Goal: Information Seeking & Learning: Learn about a topic

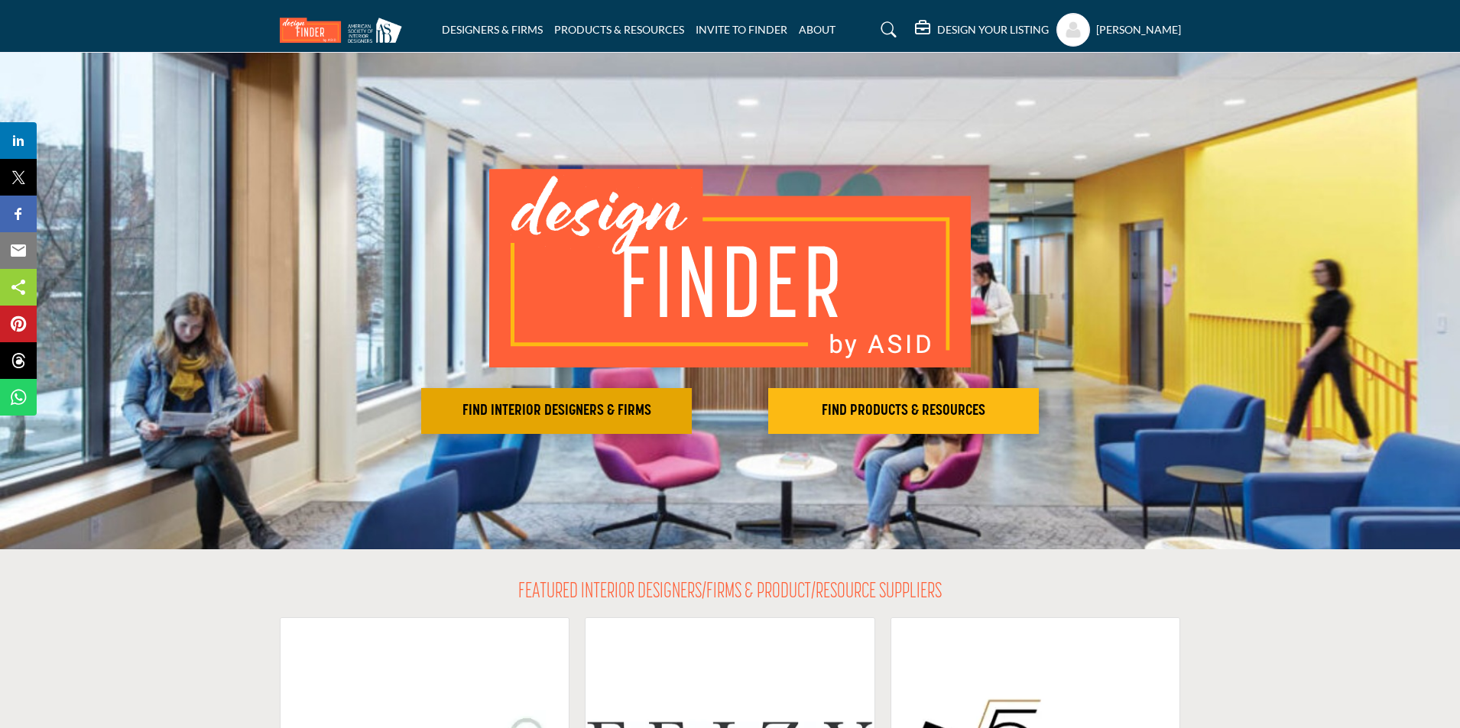
click at [616, 417] on h2 "FIND INTERIOR DESIGNERS & FIRMS" at bounding box center [556, 411] width 261 height 18
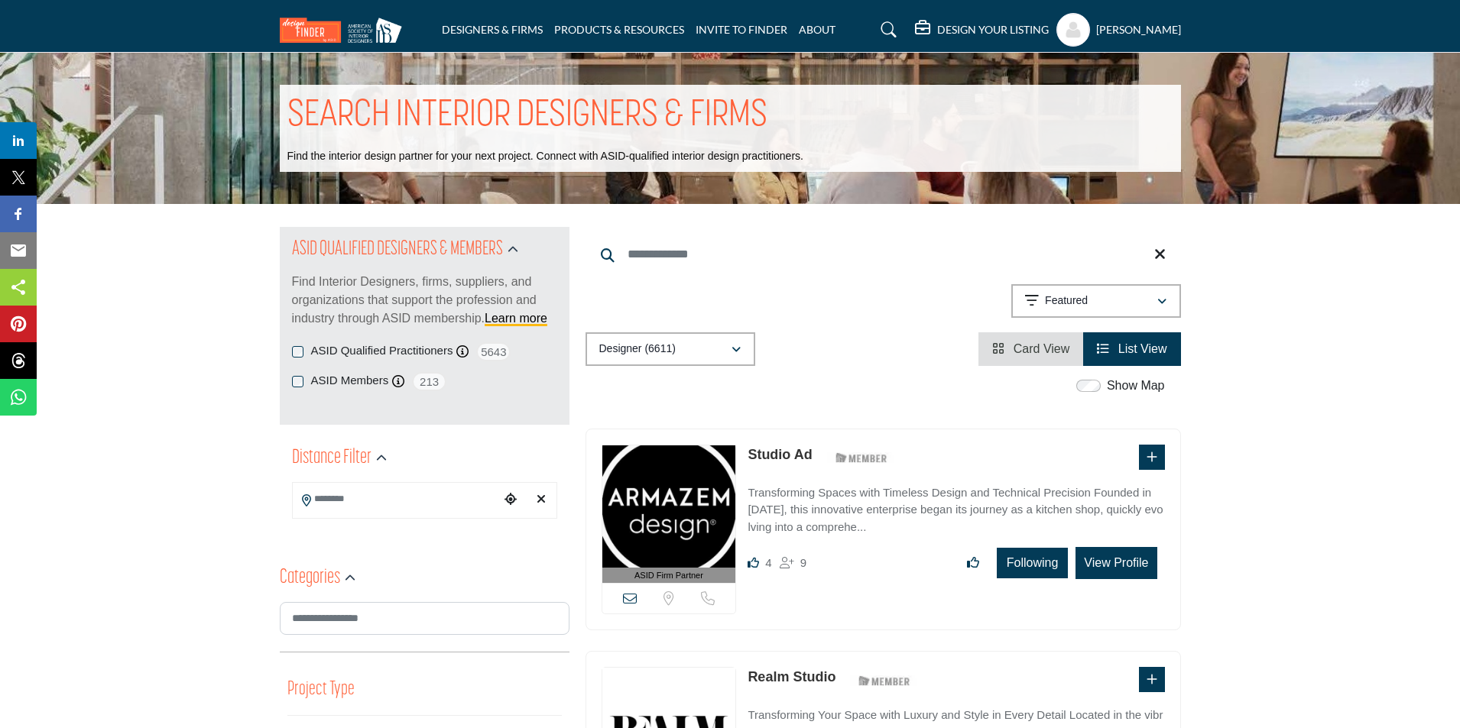
drag, startPoint x: 88, startPoint y: 460, endPoint x: 90, endPoint y: 451, distance: 9.5
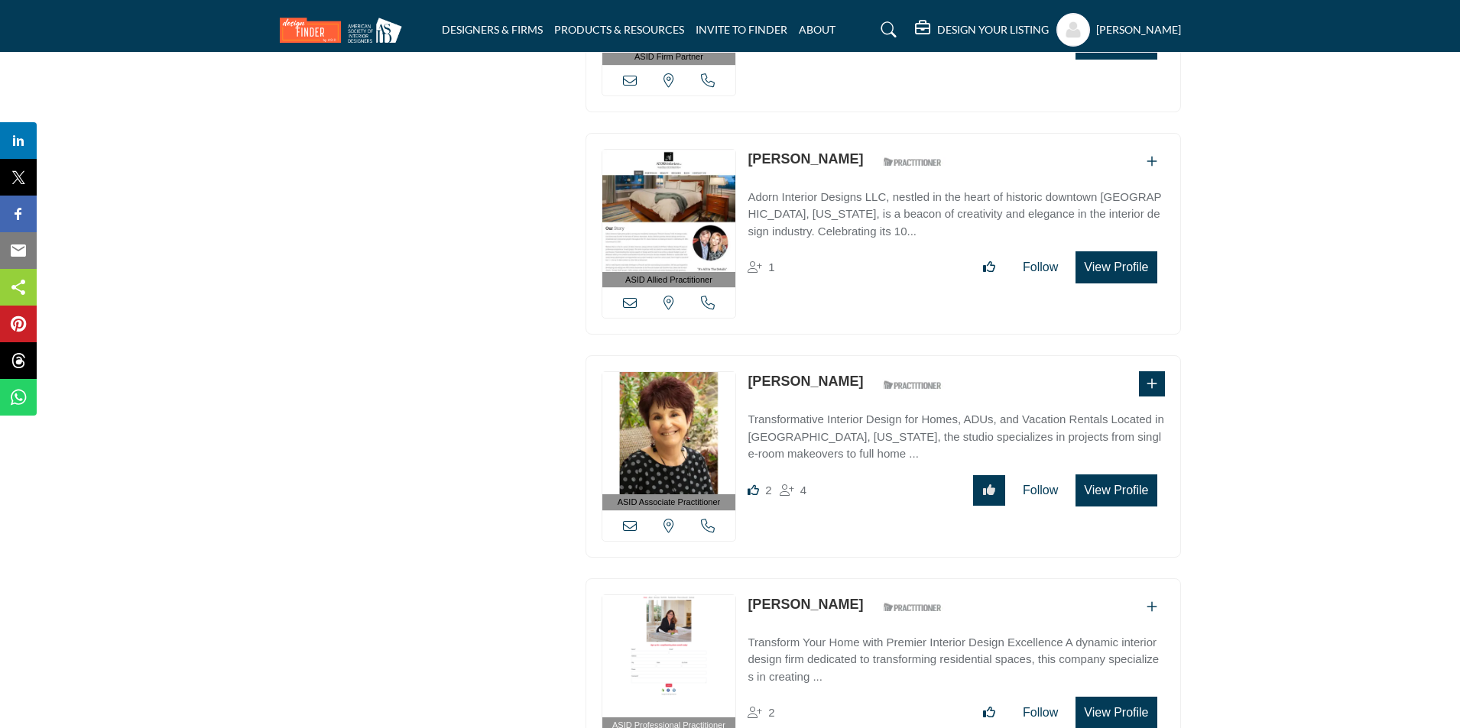
scroll to position [2980, 0]
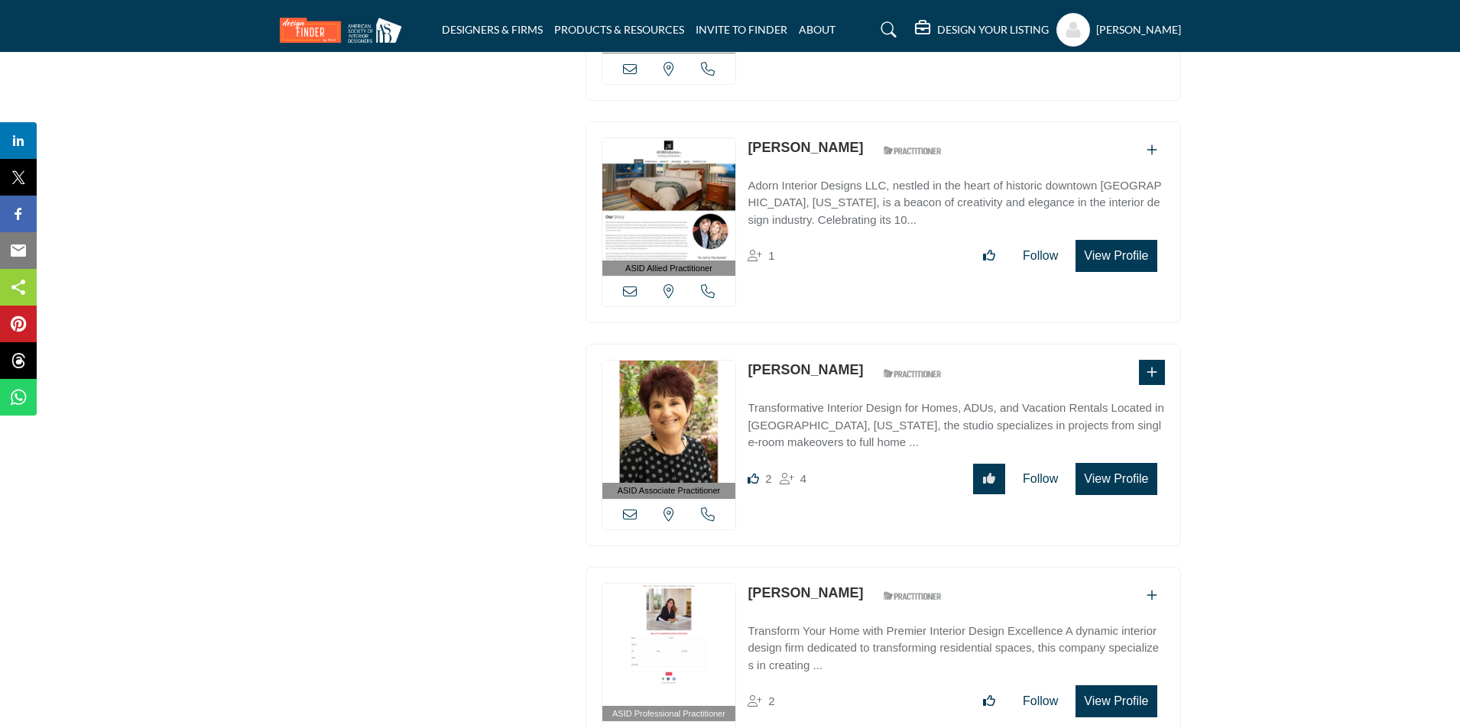
click at [771, 362] on link "Karen Steinberg" at bounding box center [804, 369] width 115 height 15
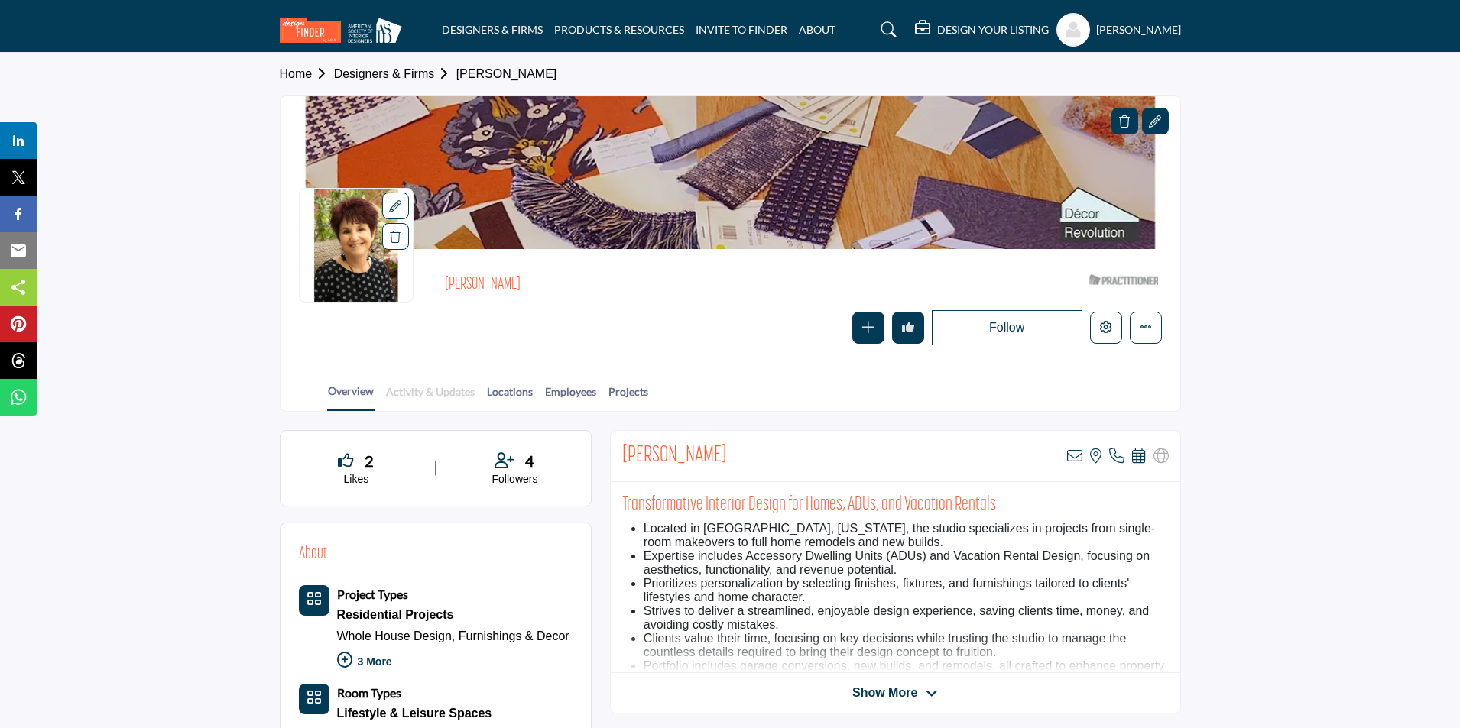
click at [401, 398] on link "Activity & Updates" at bounding box center [430, 397] width 90 height 27
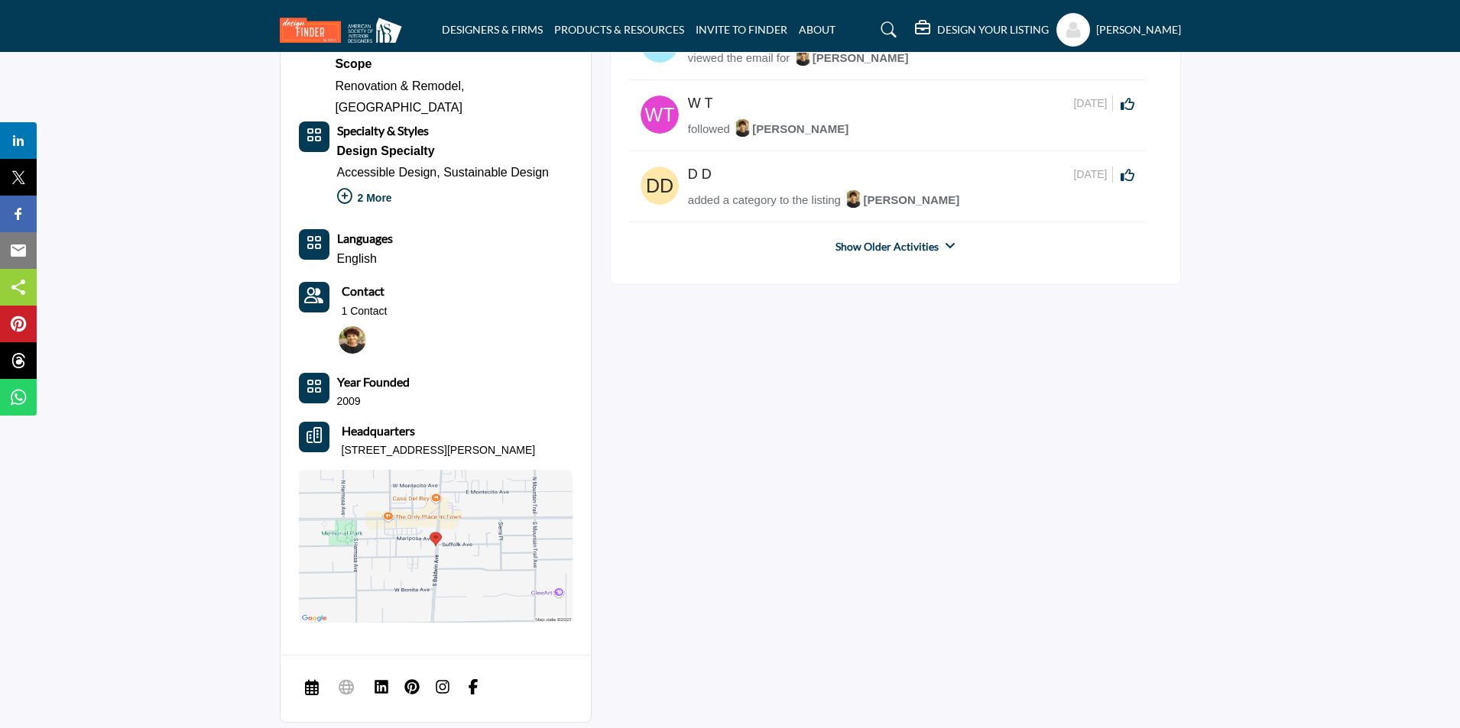
scroll to position [993, 0]
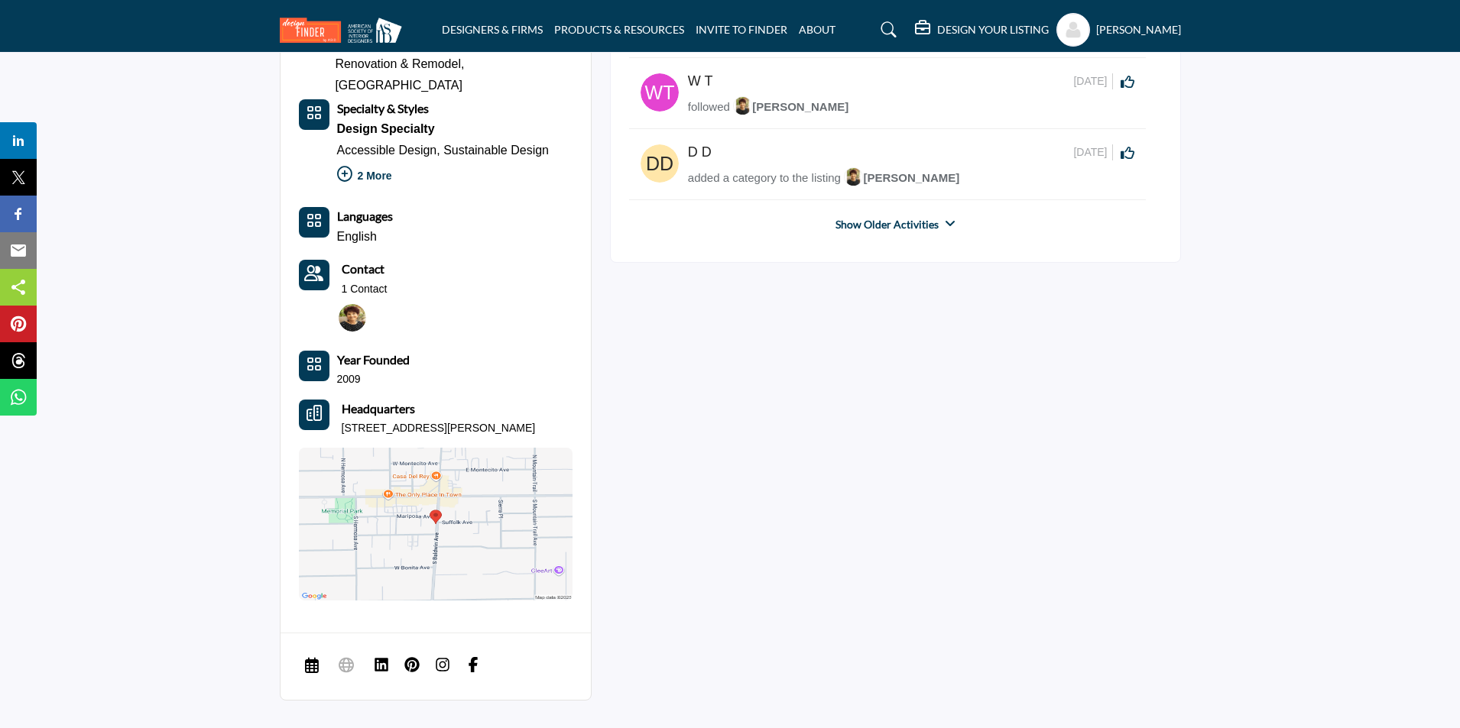
click at [926, 222] on link "Show Older Activities" at bounding box center [886, 224] width 103 height 15
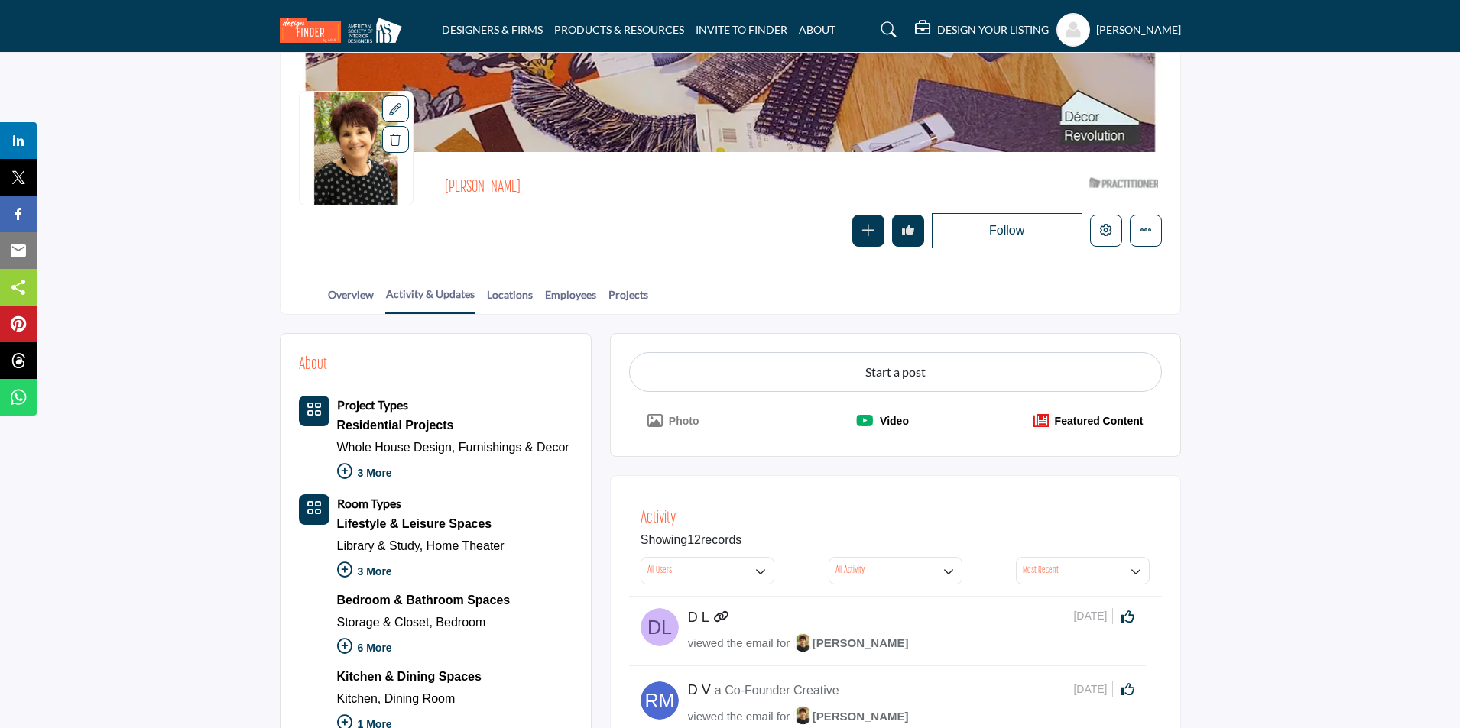
scroll to position [76, 0]
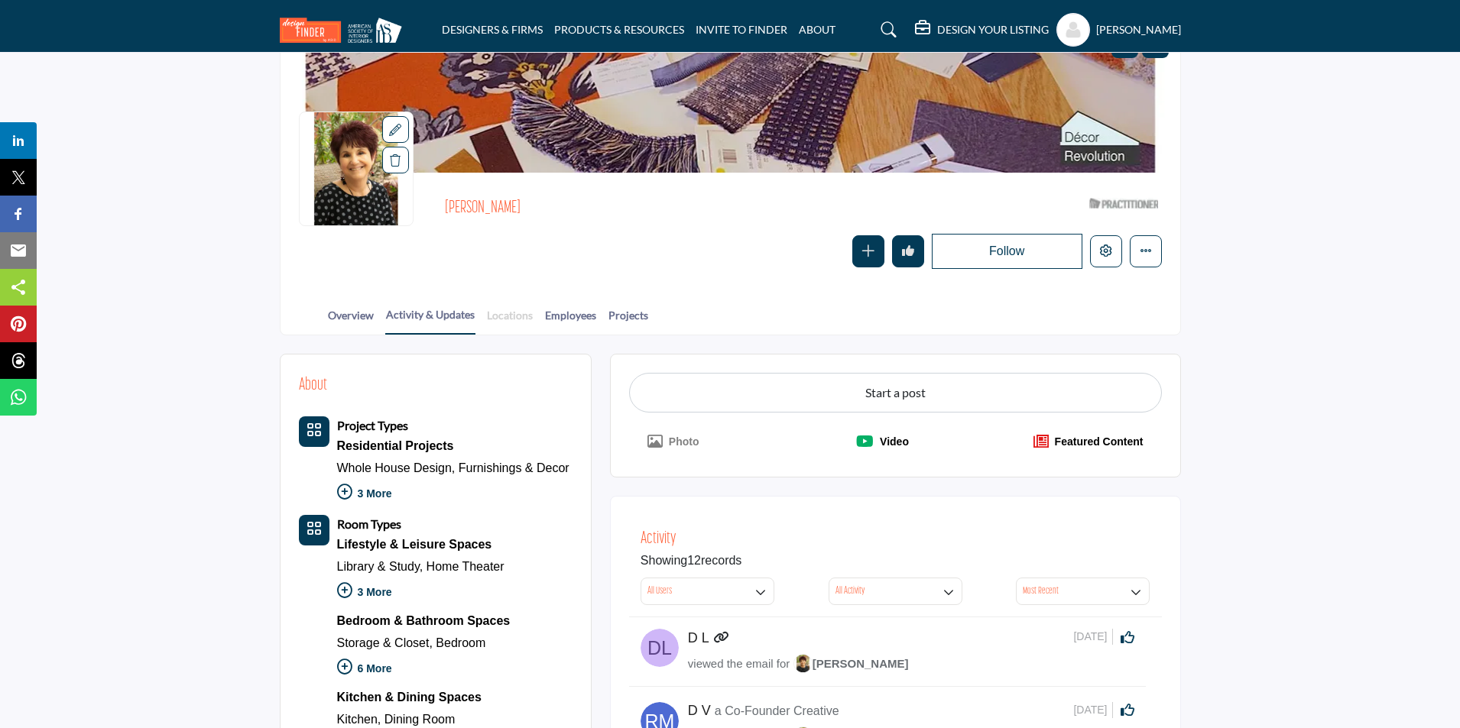
click at [514, 316] on link "Locations" at bounding box center [509, 320] width 47 height 27
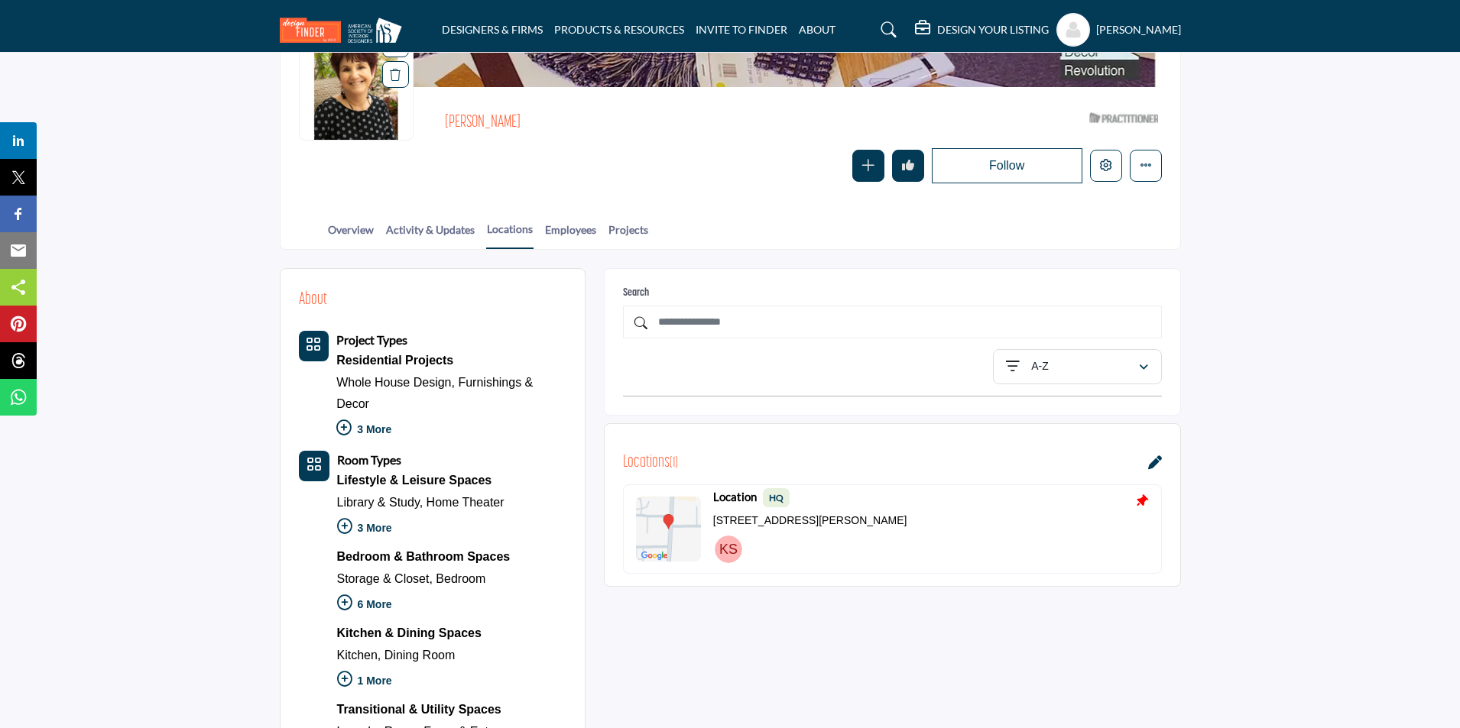
scroll to position [153, 0]
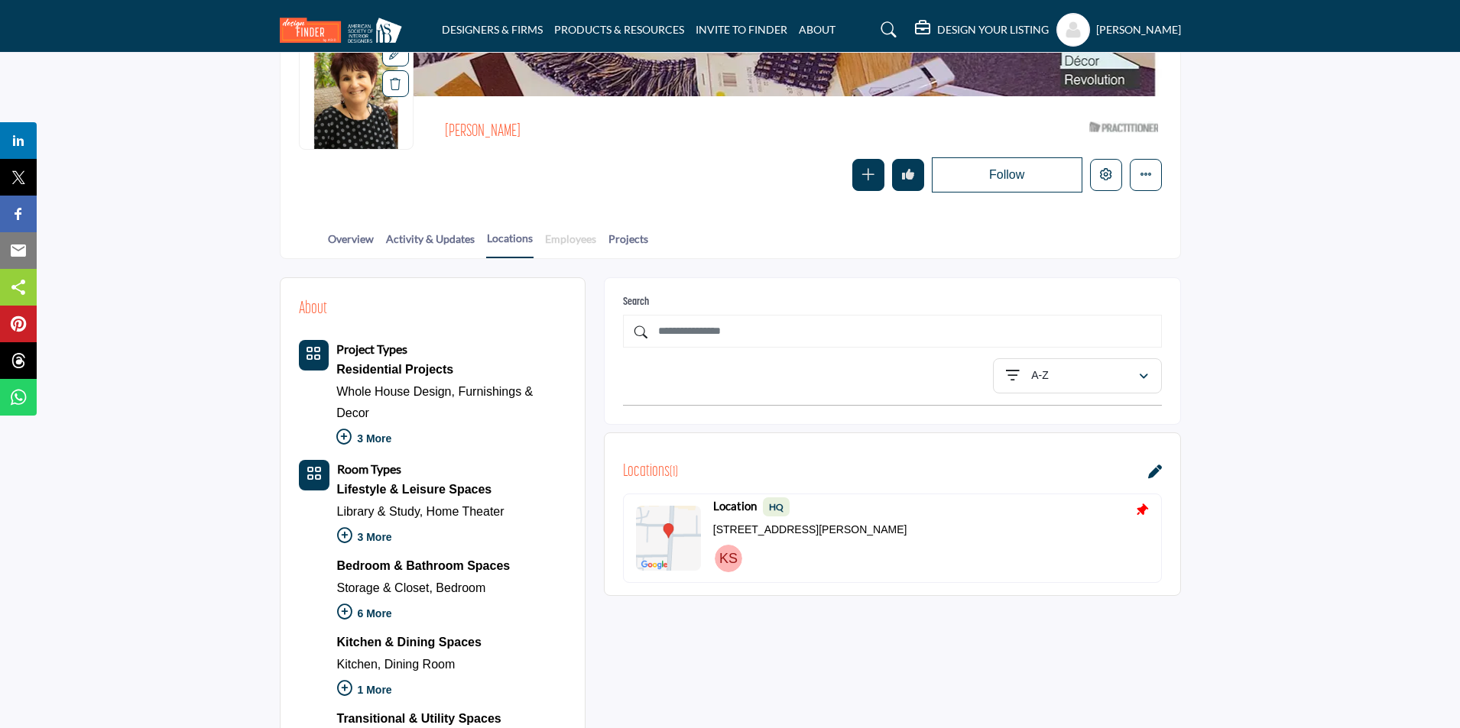
click at [565, 237] on link "Employees" at bounding box center [570, 244] width 53 height 27
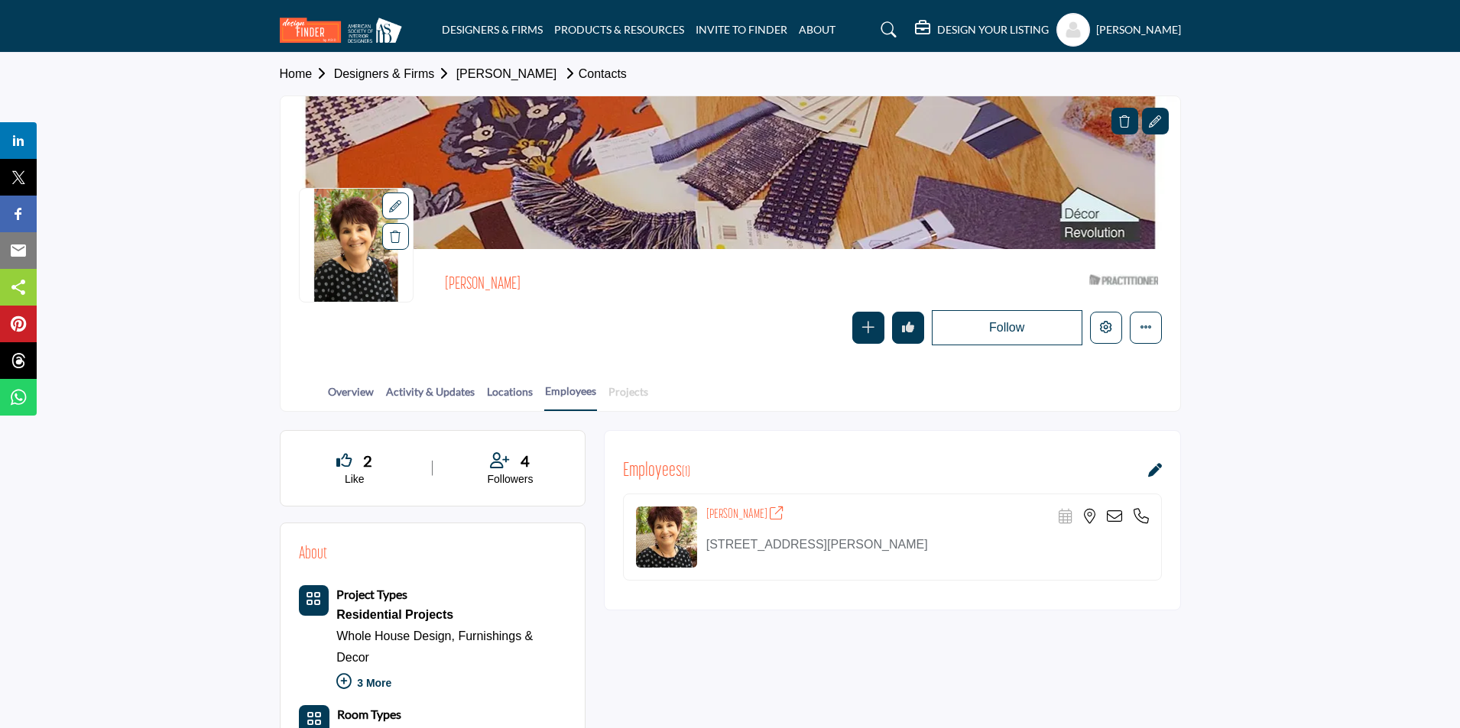
click at [623, 393] on link "Projects" at bounding box center [628, 397] width 41 height 27
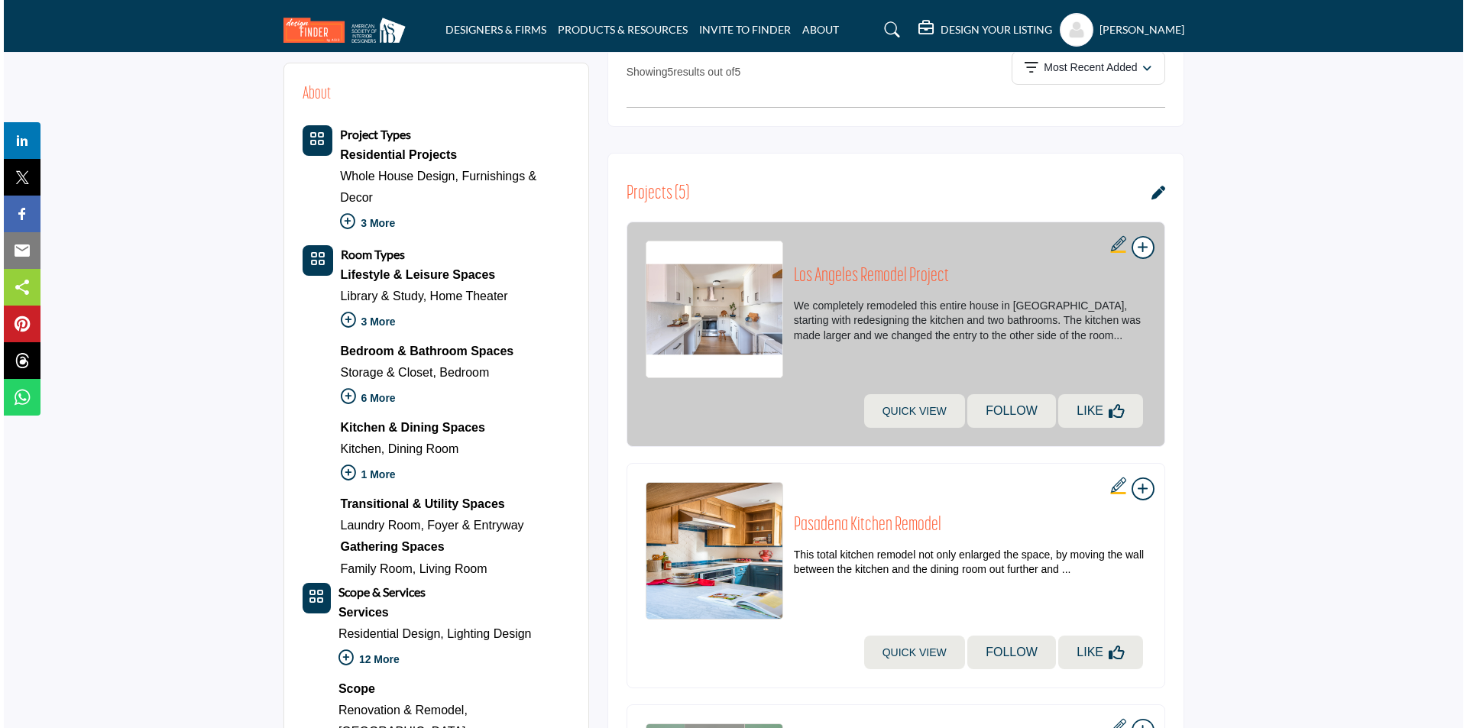
scroll to position [459, 0]
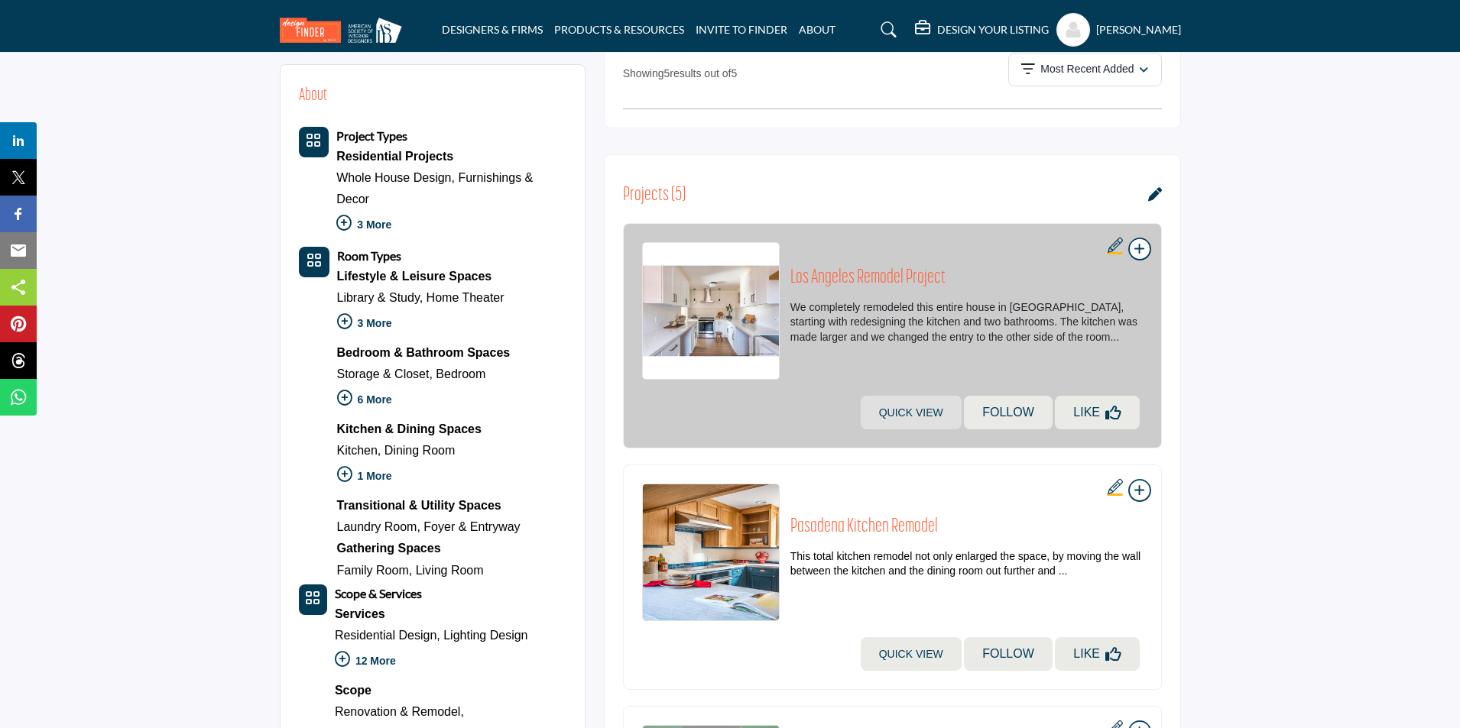
click at [910, 417] on link "Quick view" at bounding box center [911, 413] width 101 height 34
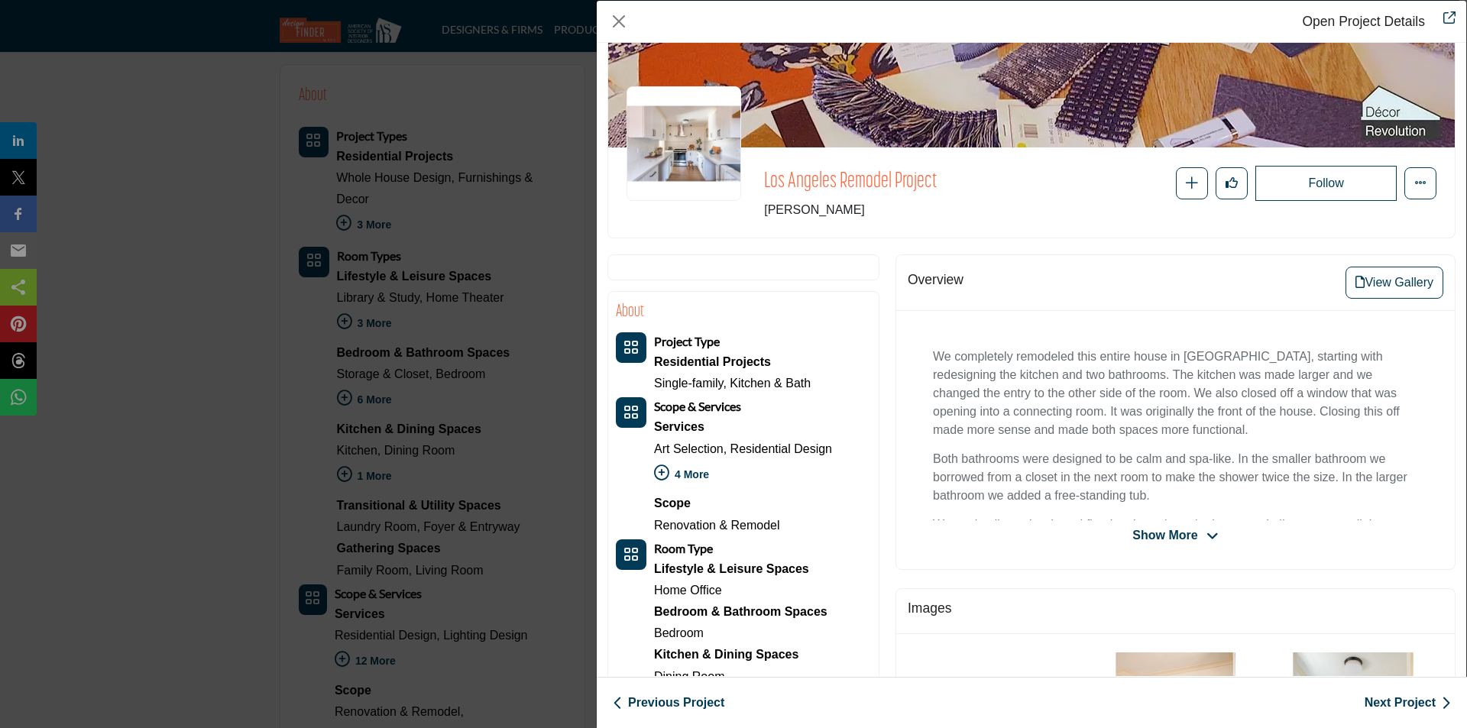
scroll to position [0, 0]
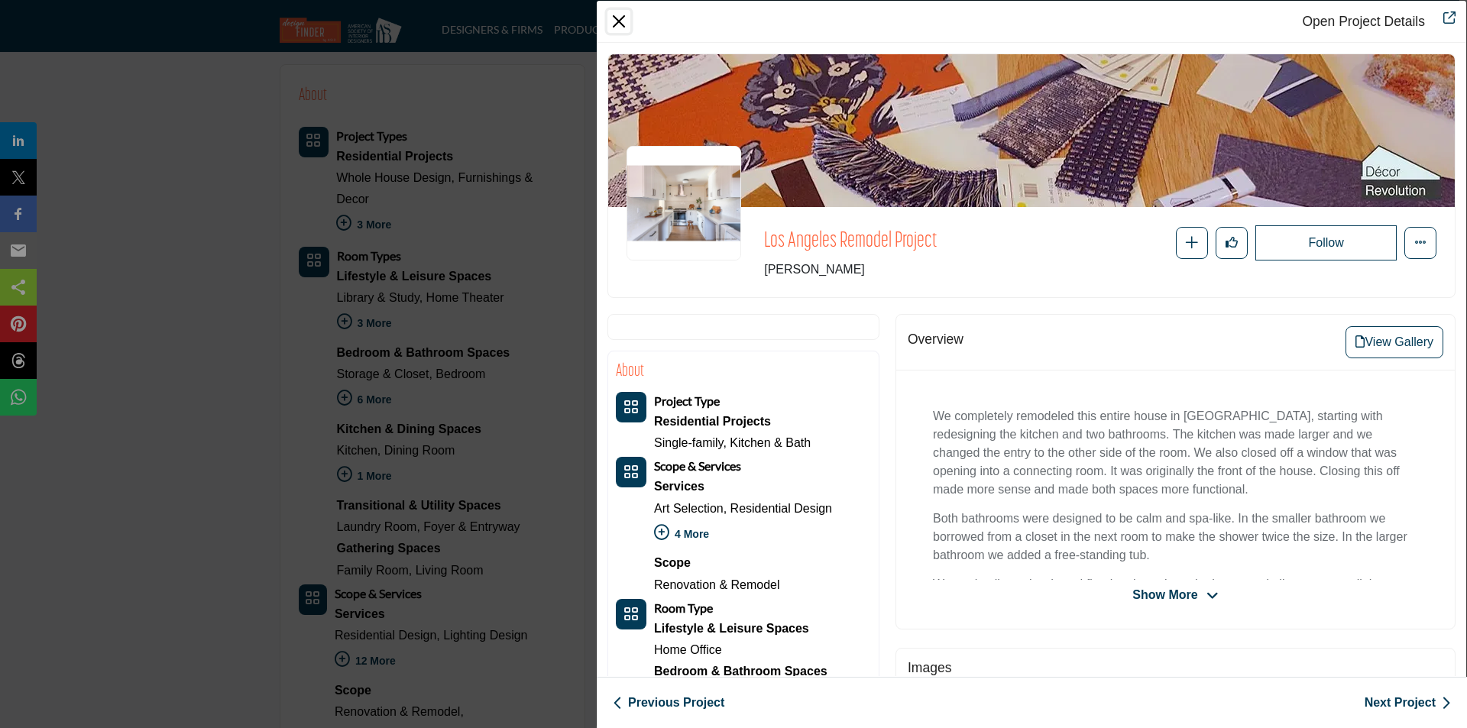
click at [617, 20] on button "Close" at bounding box center [619, 21] width 23 height 23
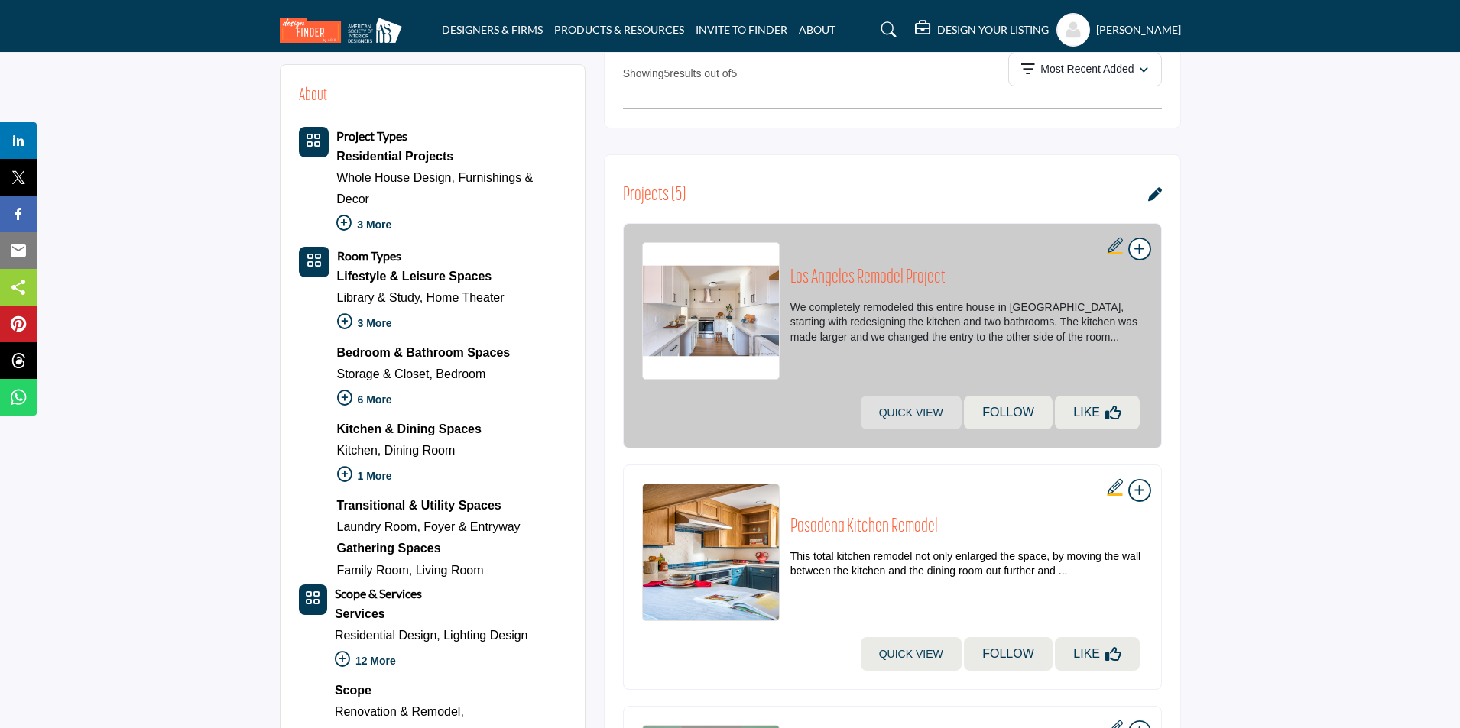
click at [912, 410] on link "Quick view" at bounding box center [911, 413] width 101 height 34
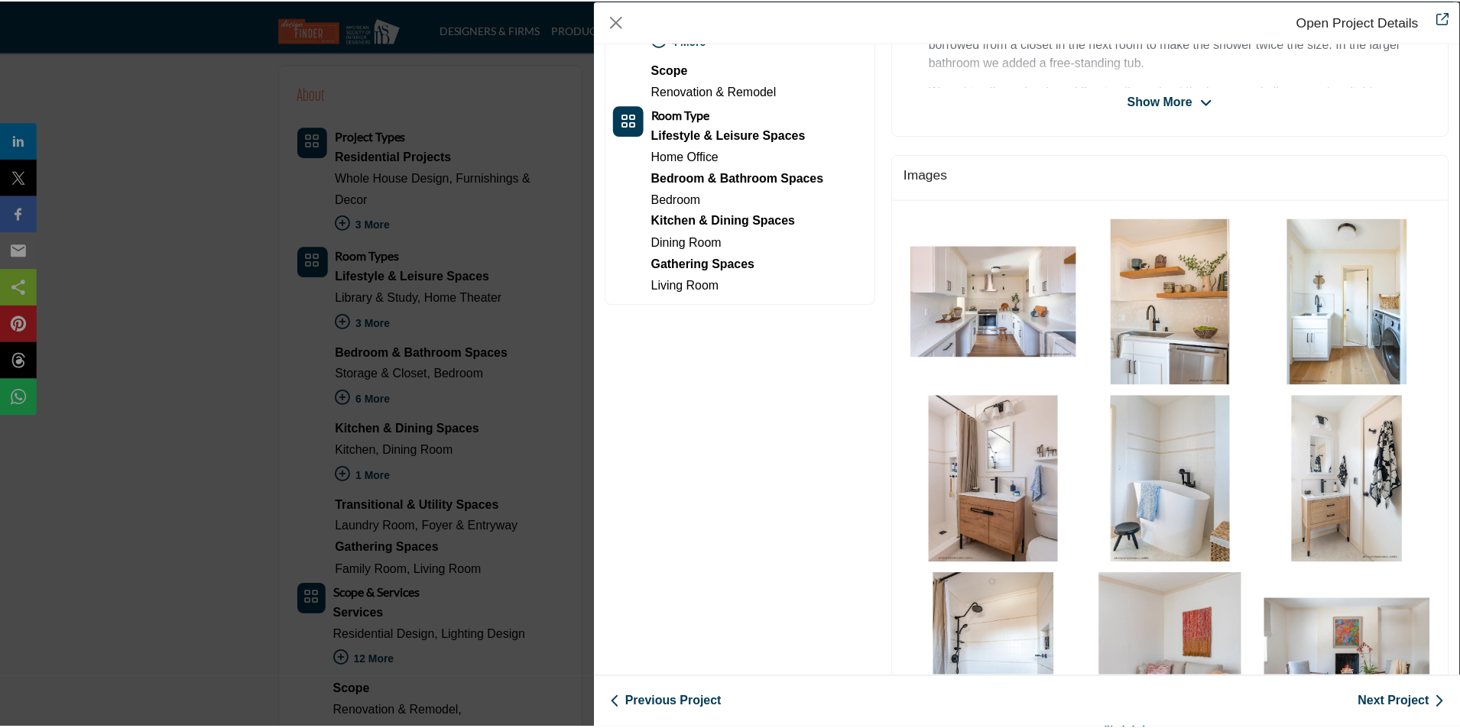
scroll to position [601, 0]
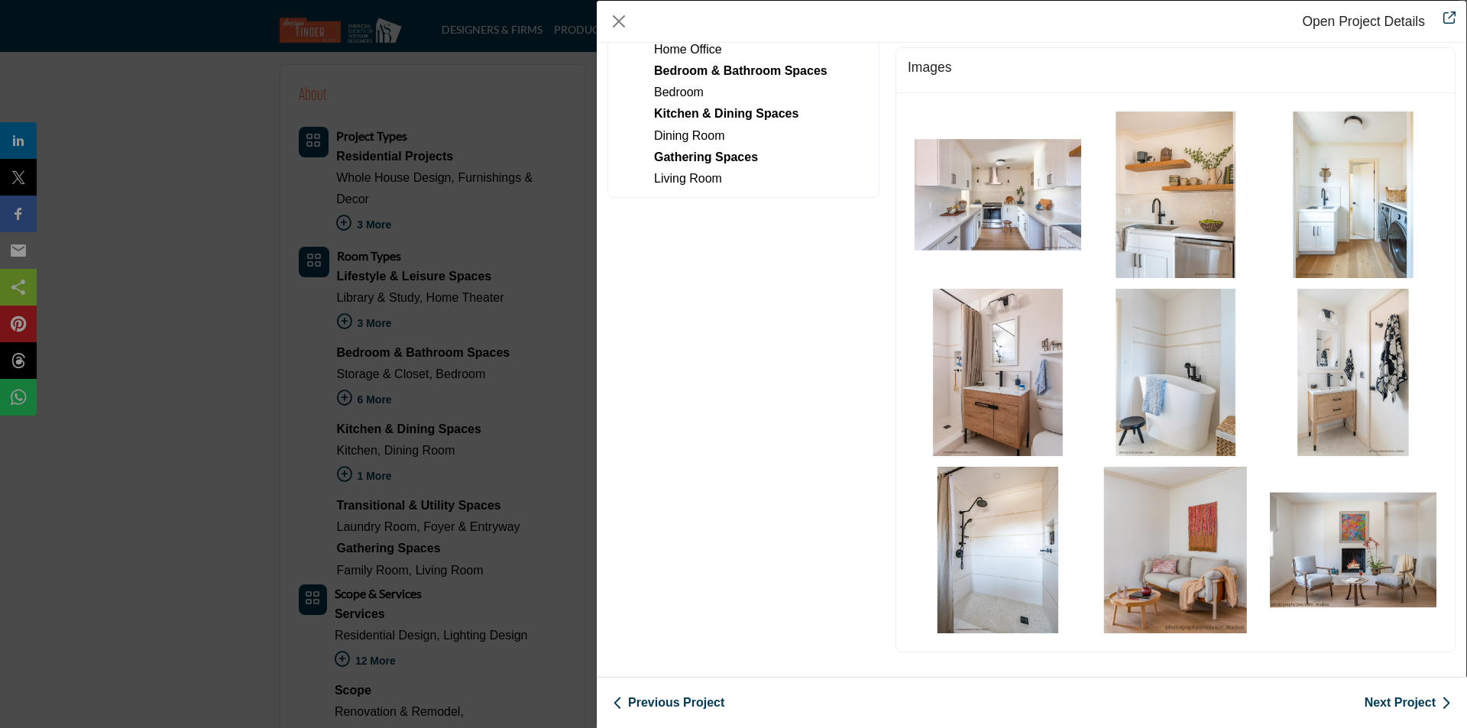
click at [1404, 707] on link "Next Project" at bounding box center [1408, 703] width 86 height 18
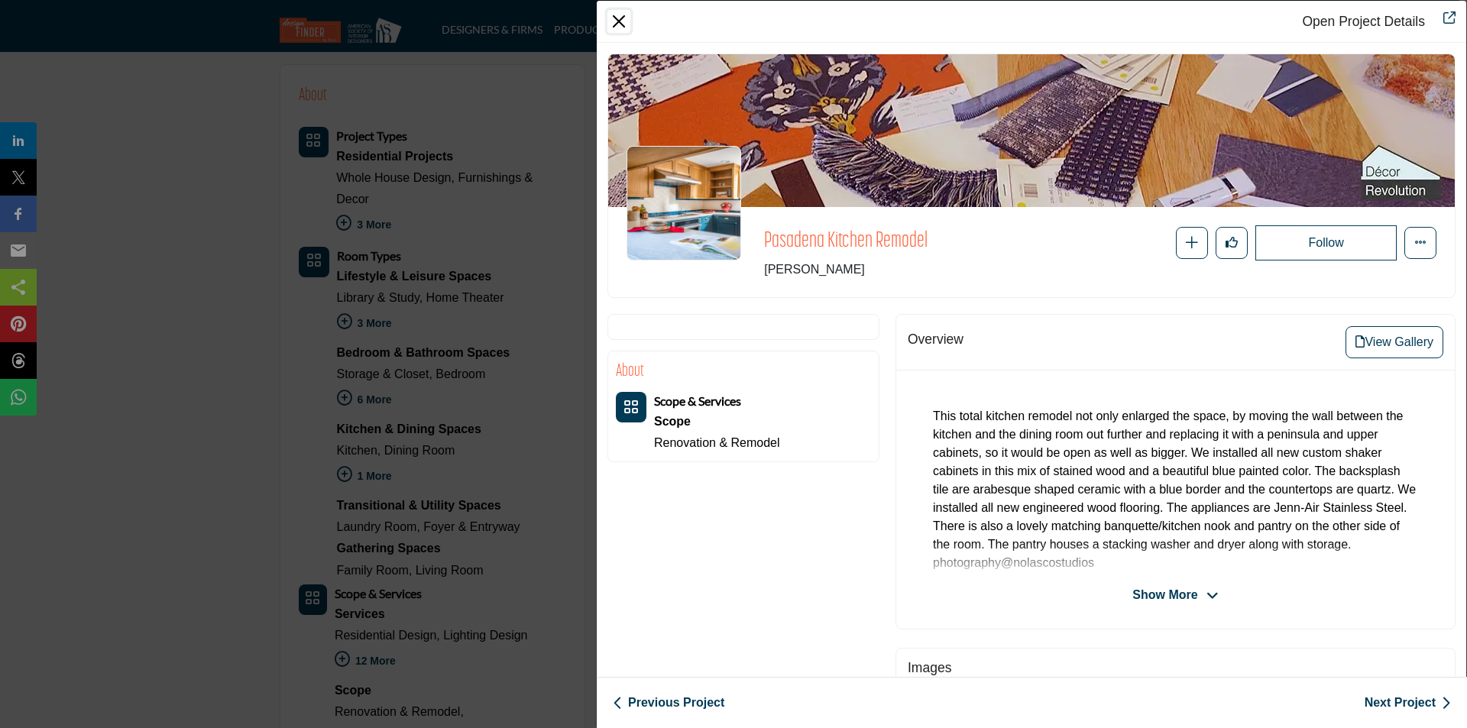
click at [621, 24] on button "Close" at bounding box center [619, 21] width 23 height 23
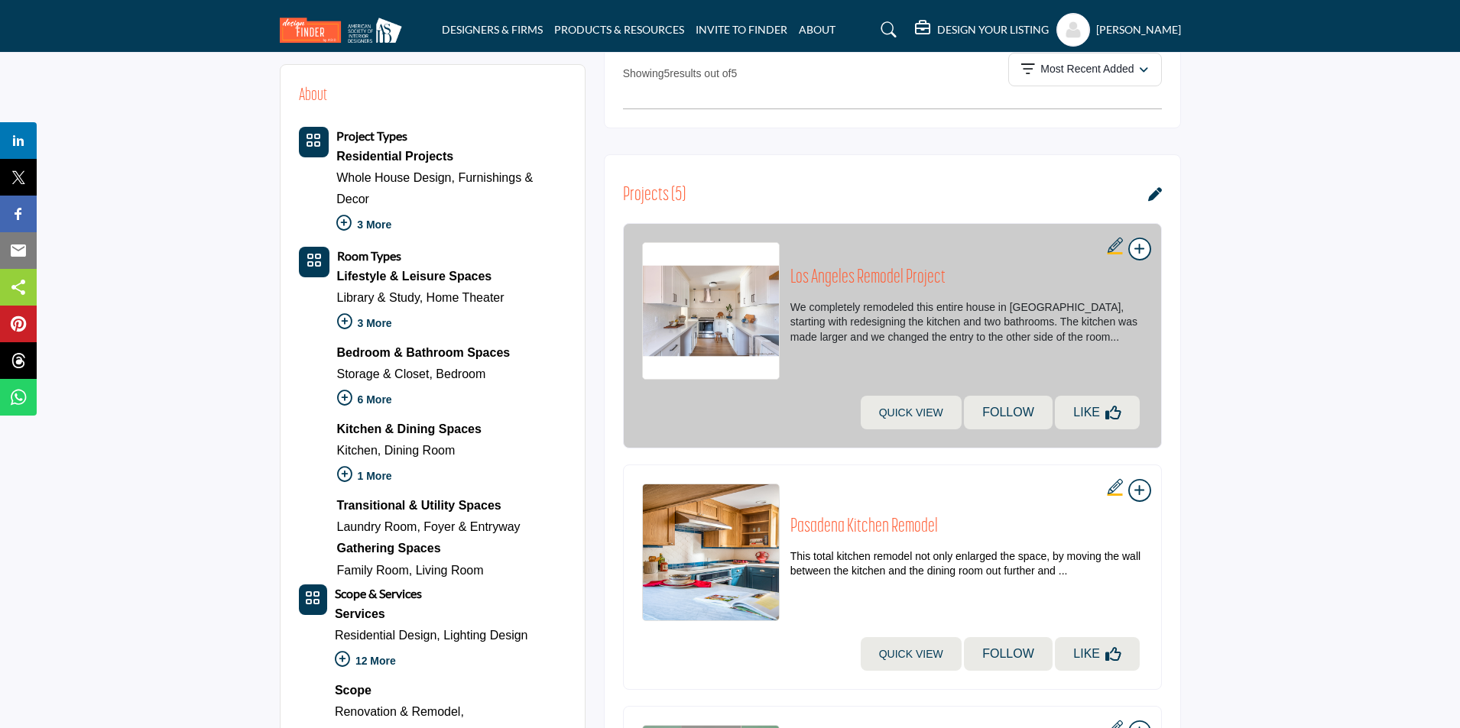
click at [847, 278] on h3 "Los Angeles Remodel Project" at bounding box center [966, 278] width 352 height 23
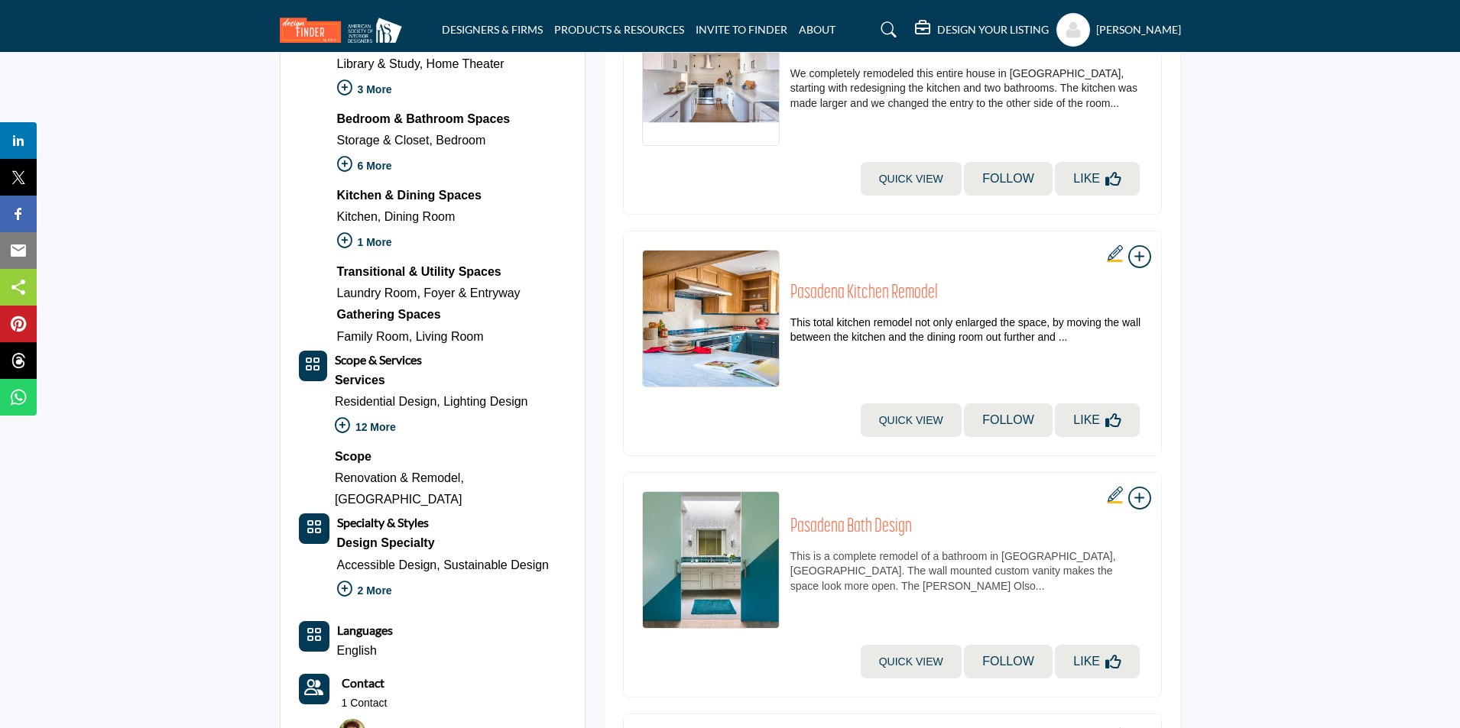
scroll to position [666, 0]
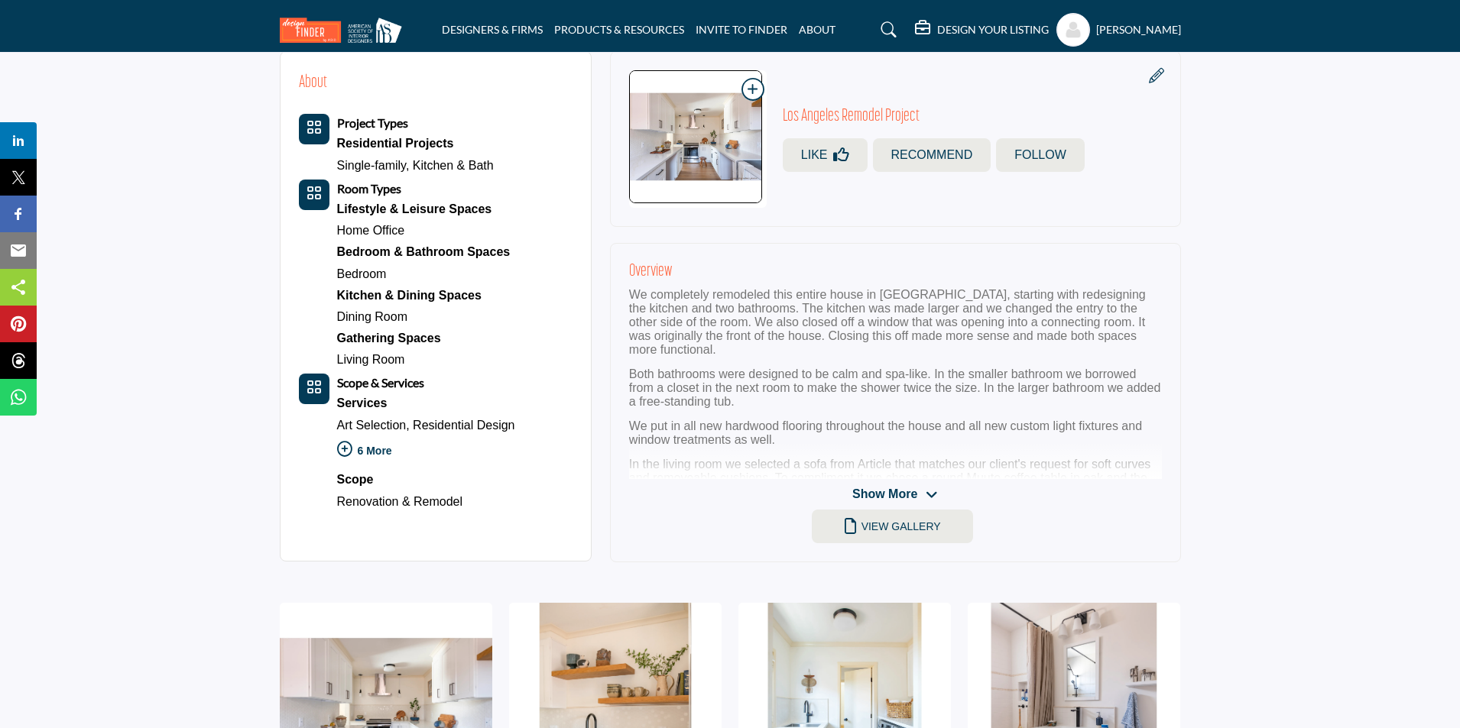
scroll to position [688, 0]
click at [908, 491] on span "Show More" at bounding box center [884, 494] width 65 height 18
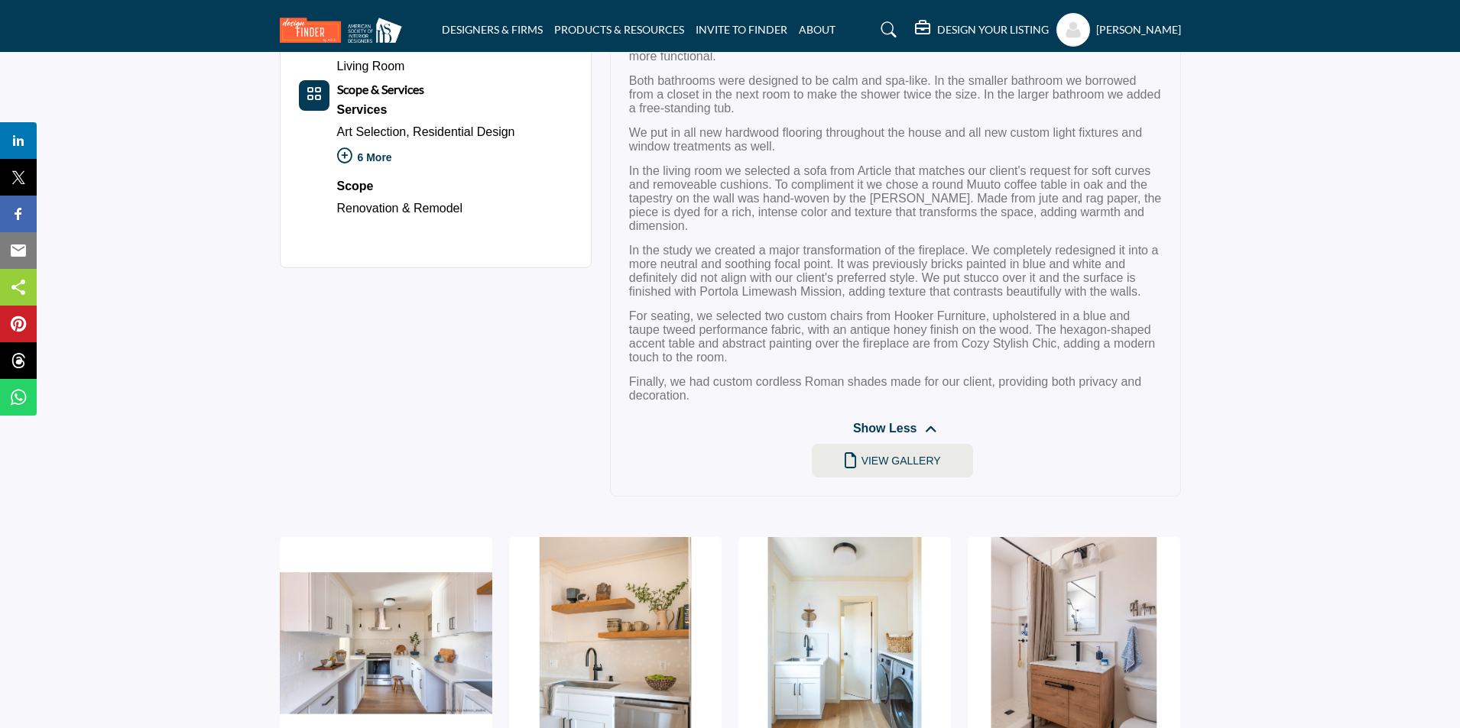
scroll to position [993, 0]
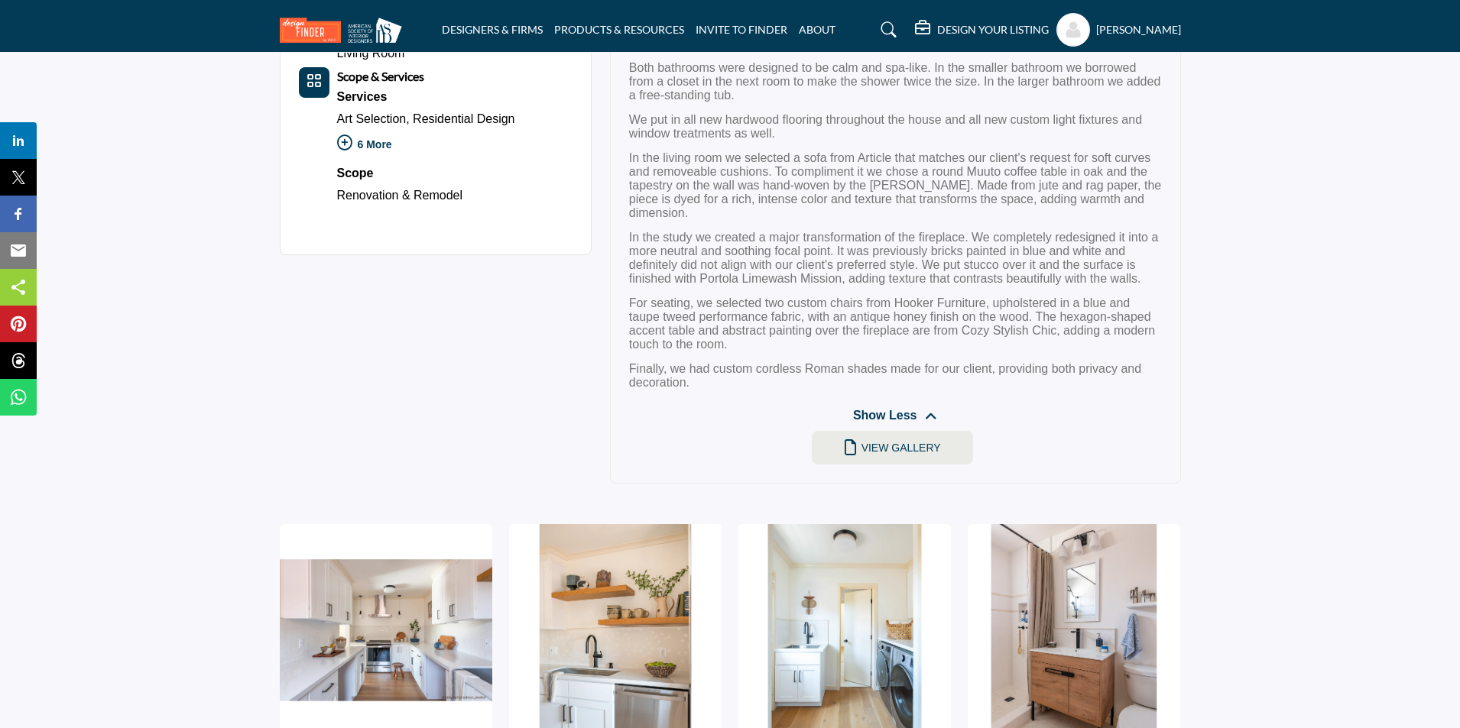
click at [893, 407] on span "Show Less" at bounding box center [885, 416] width 64 height 18
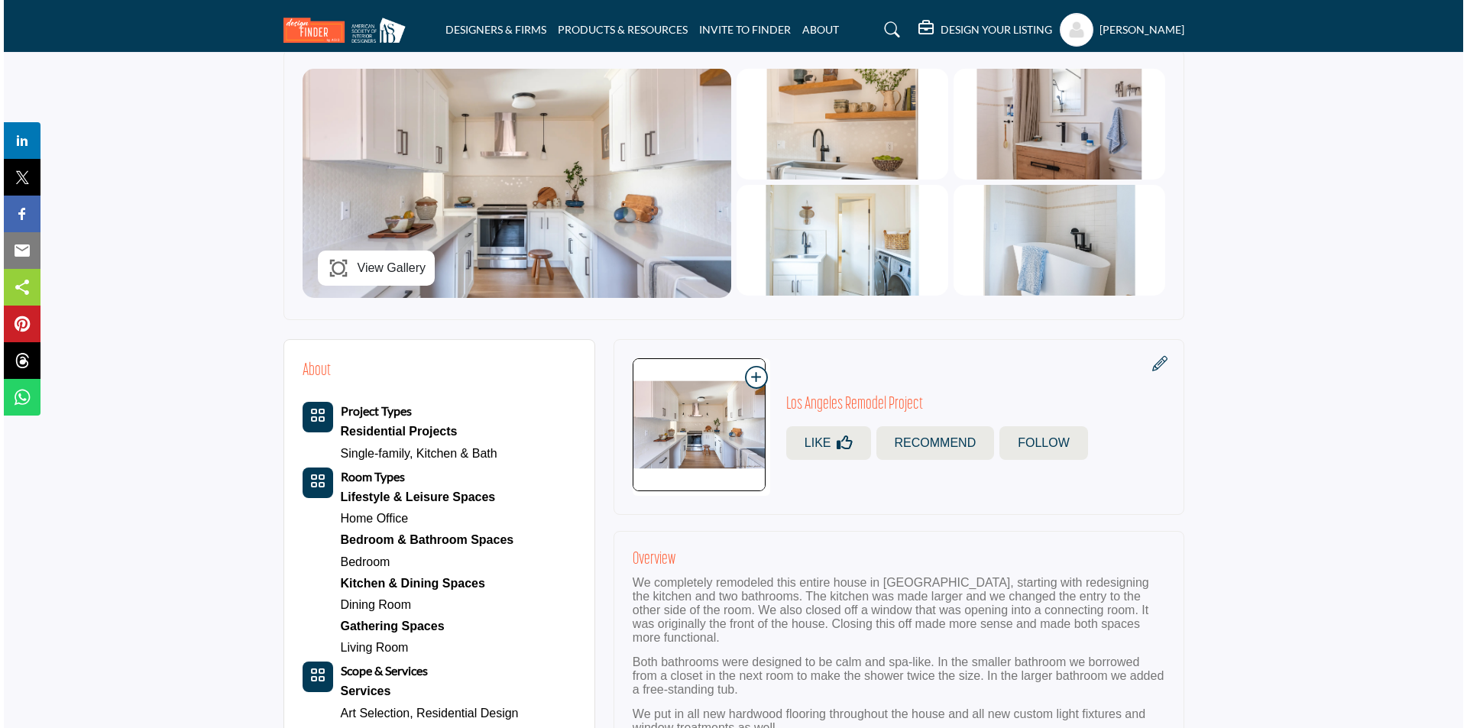
scroll to position [400, 0]
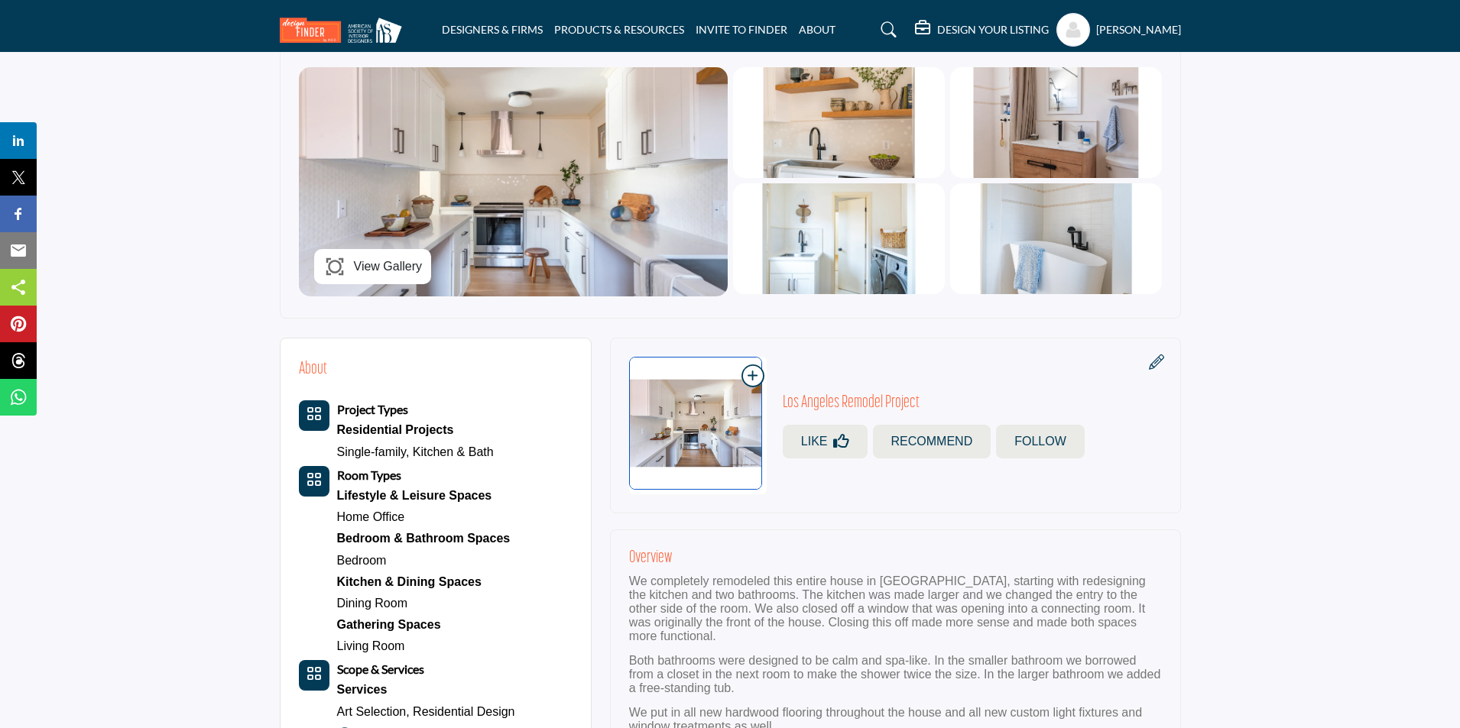
click at [755, 371] on icon at bounding box center [751, 376] width 21 height 23
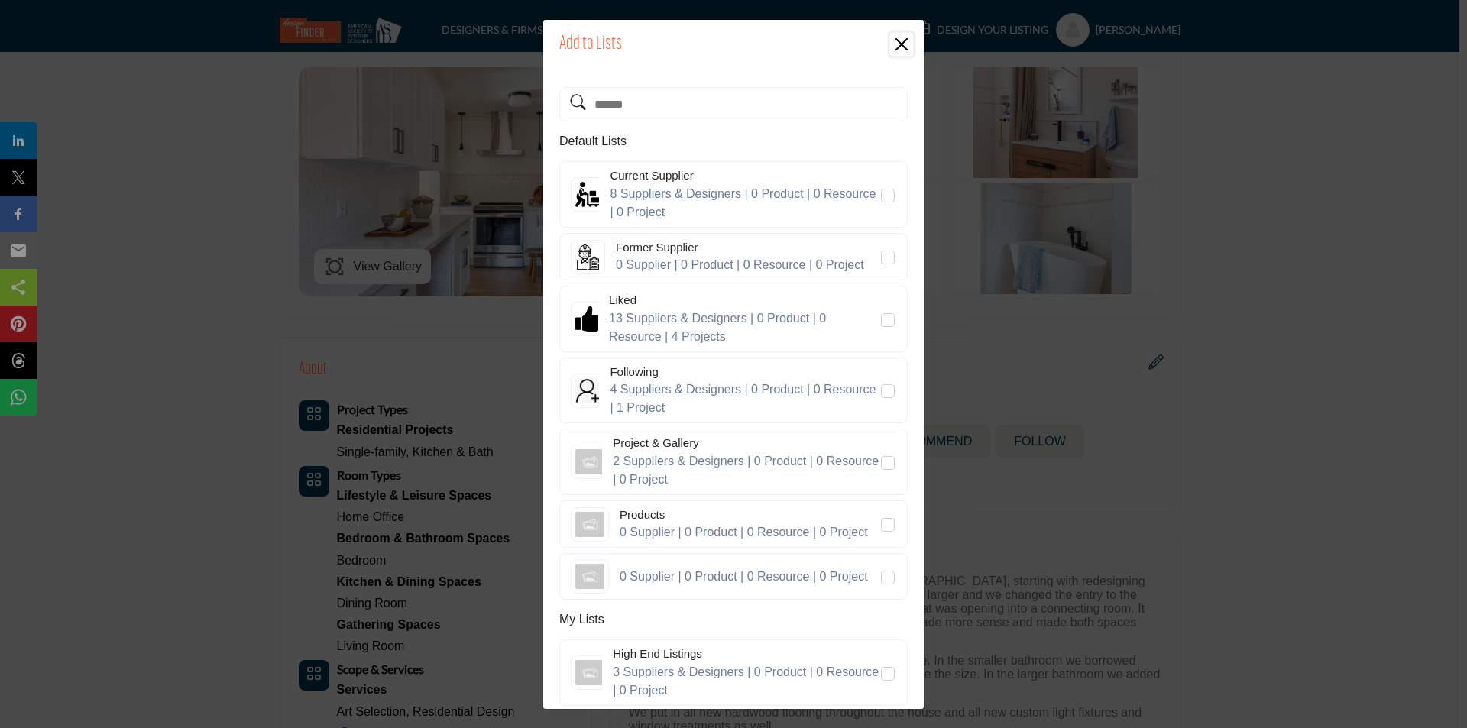
click at [897, 49] on button "Close" at bounding box center [901, 44] width 23 height 23
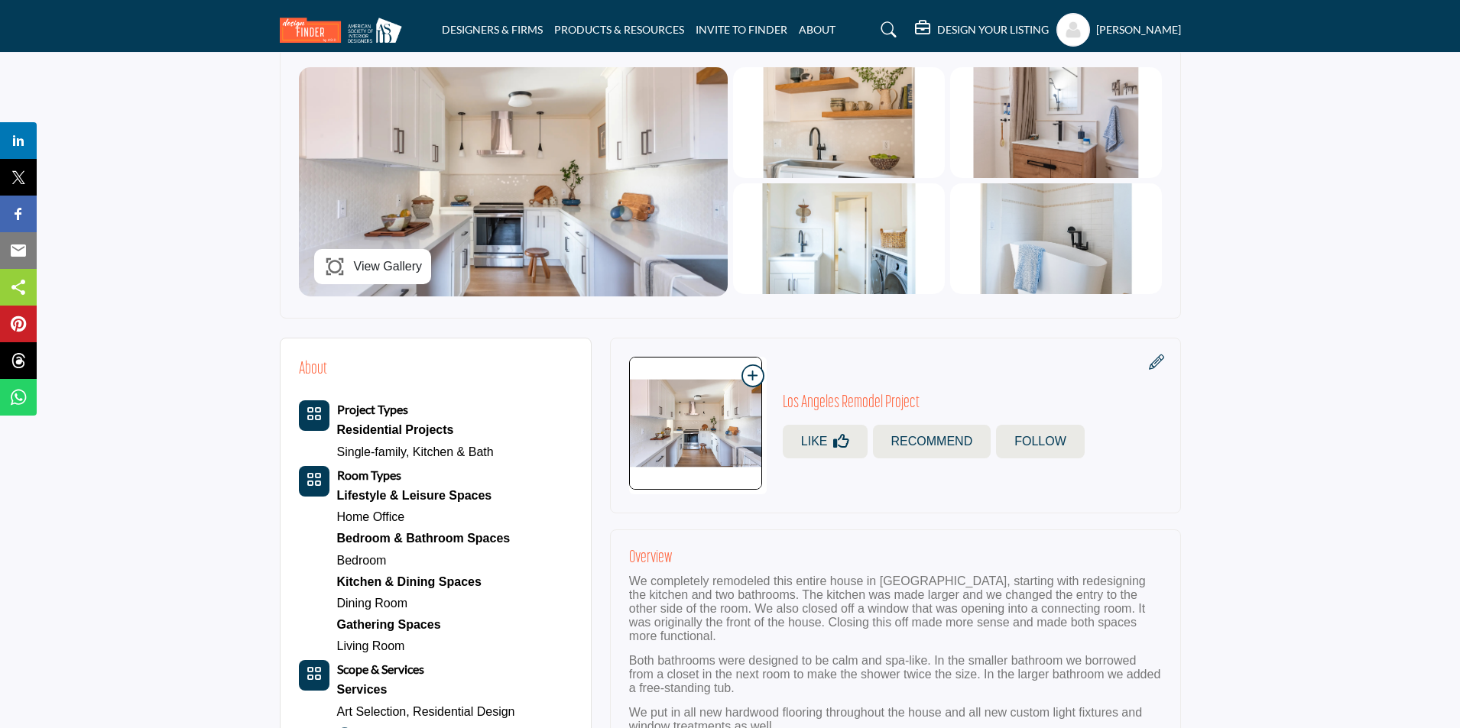
click at [1156, 362] on icon at bounding box center [1156, 362] width 15 height 15
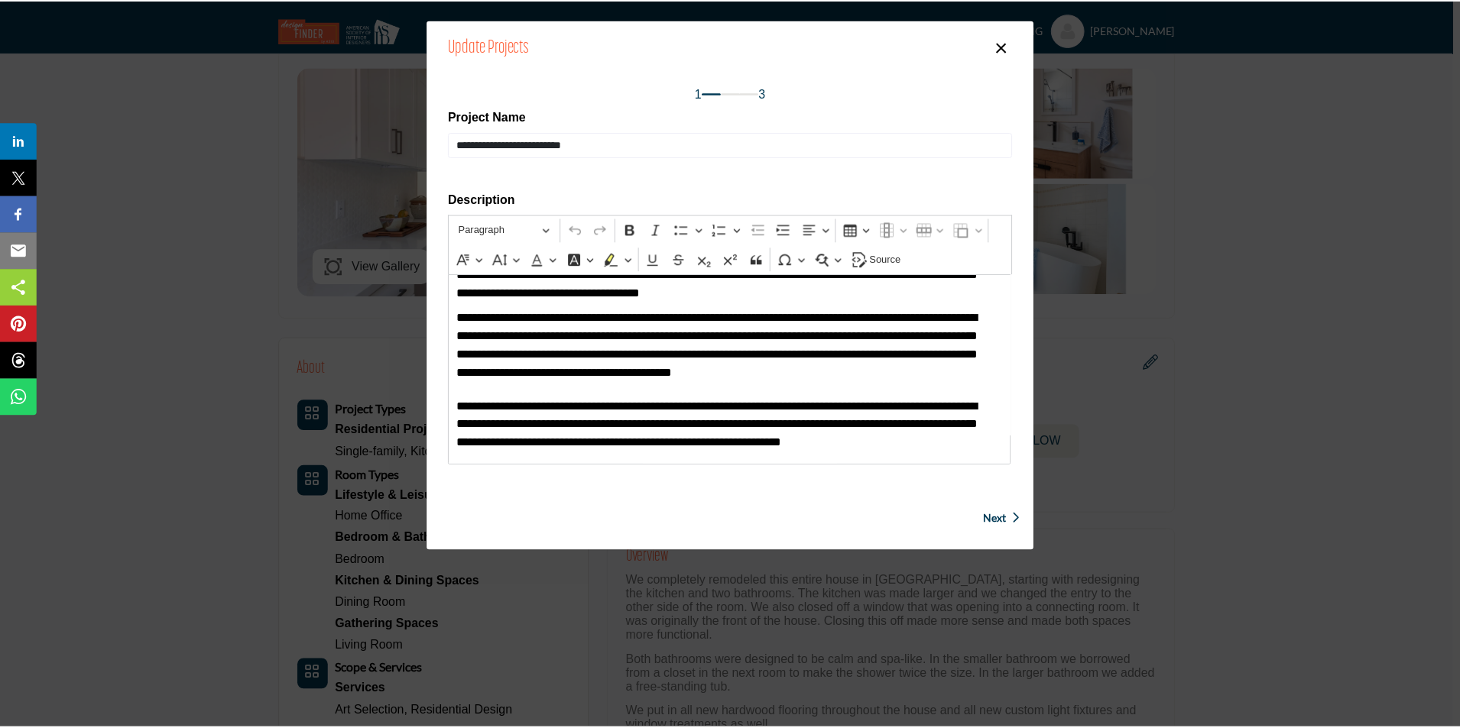
scroll to position [0, 0]
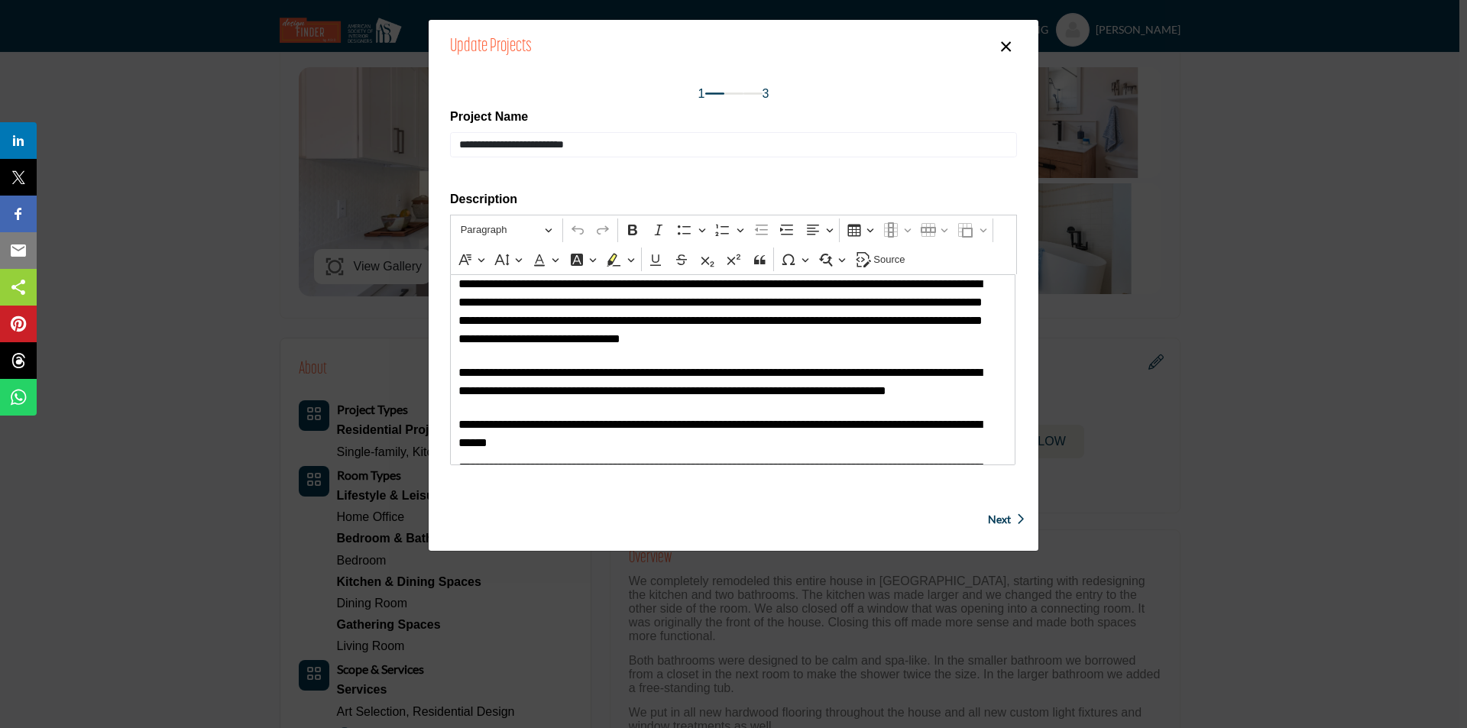
click at [1002, 46] on button "×" at bounding box center [1006, 45] width 22 height 29
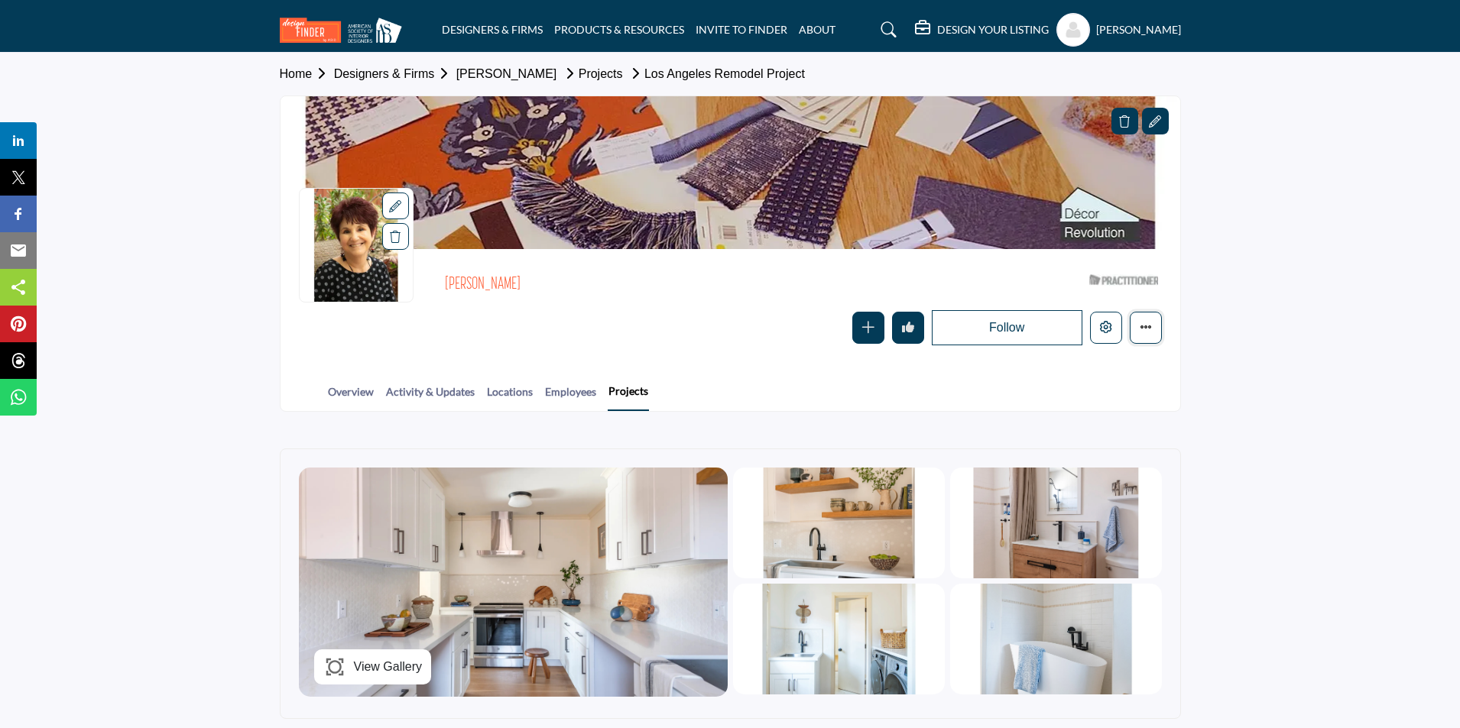
click at [1145, 329] on icon "More details" at bounding box center [1145, 327] width 12 height 12
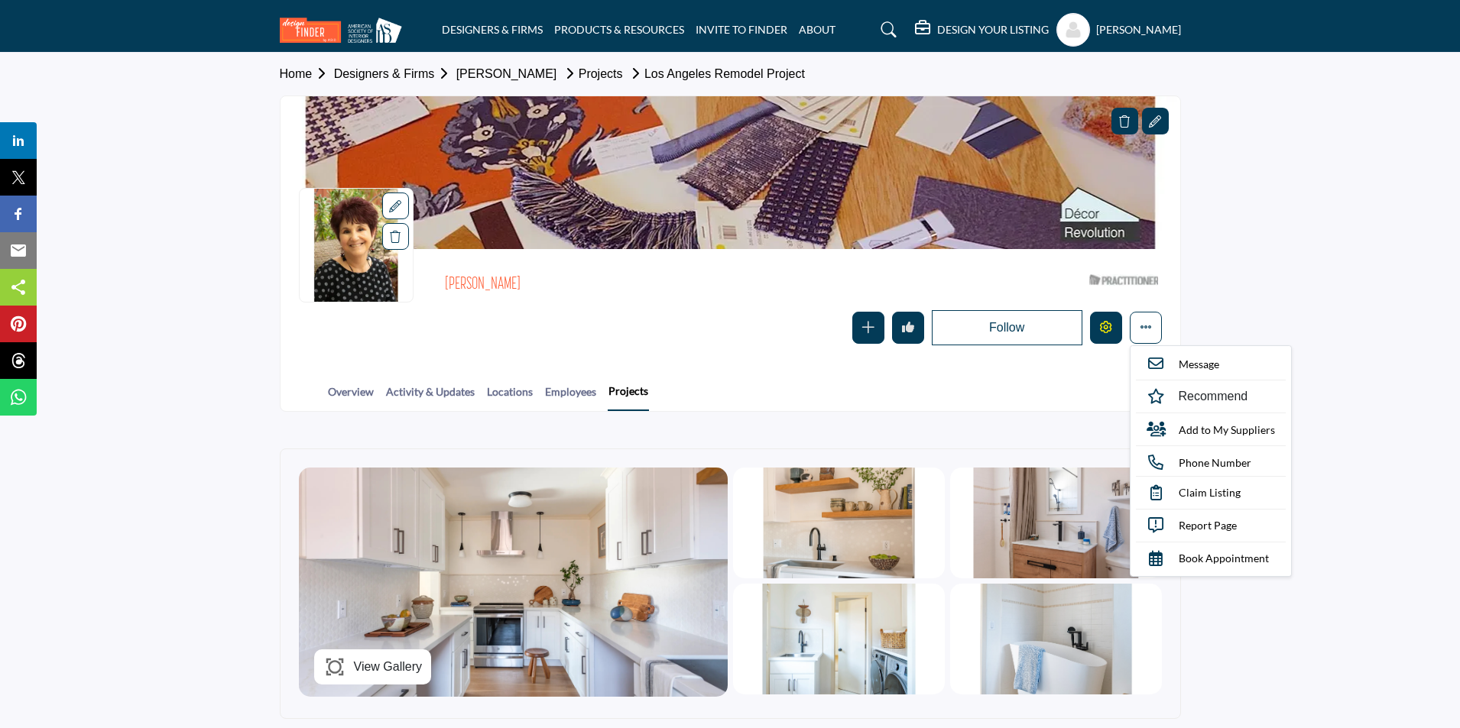
click at [1114, 337] on button "Edit company" at bounding box center [1106, 328] width 32 height 32
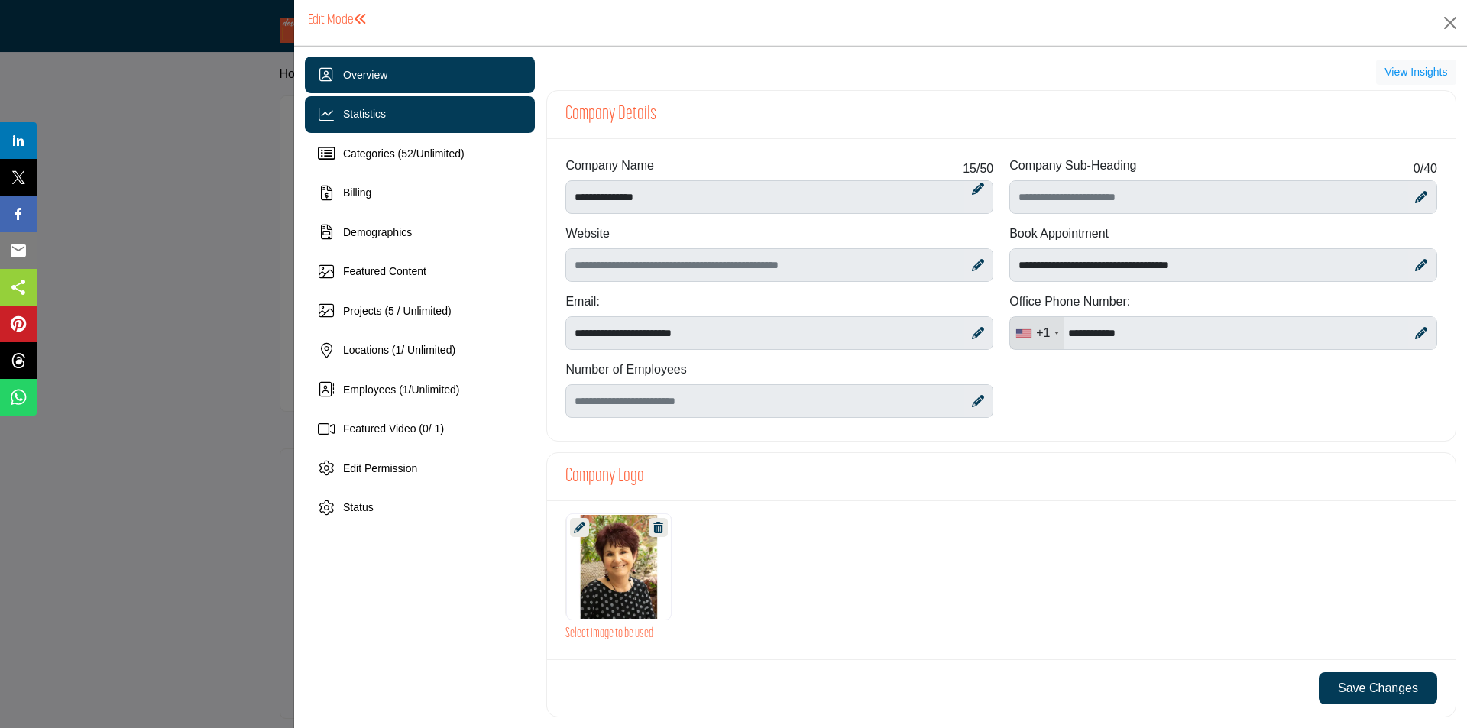
click at [375, 114] on span "Statistics" at bounding box center [364, 114] width 43 height 12
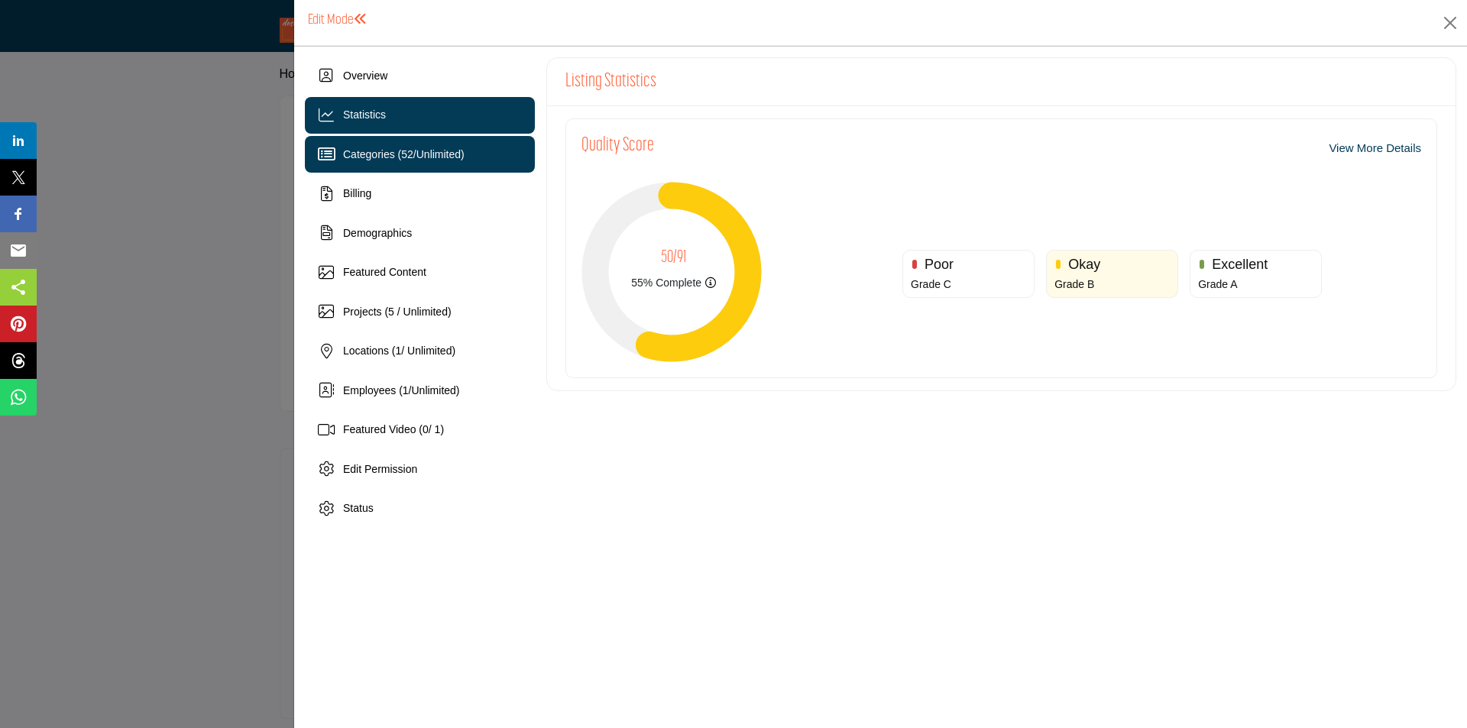
click at [397, 149] on span "Categories ( 52 / Unlimited )" at bounding box center [404, 154] width 122 height 12
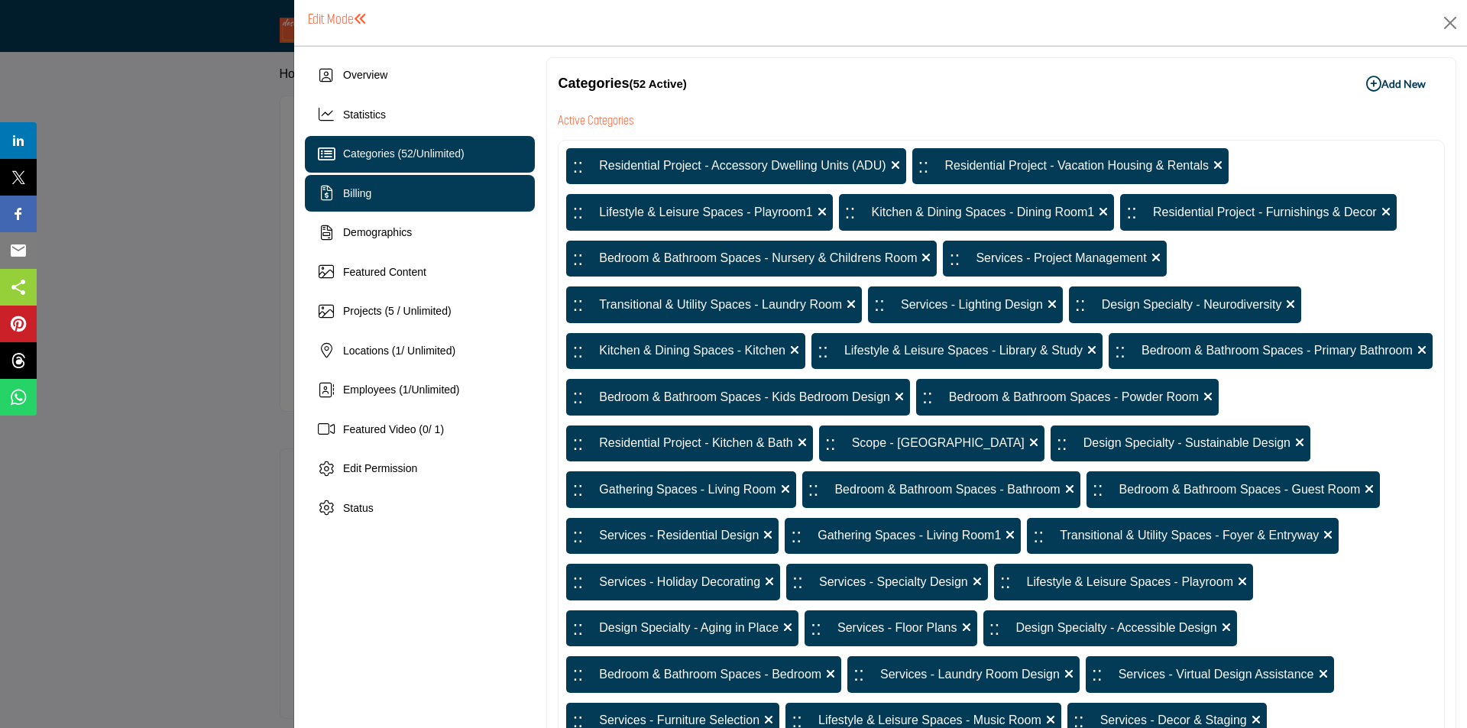
click at [361, 203] on div "Billing" at bounding box center [420, 193] width 230 height 37
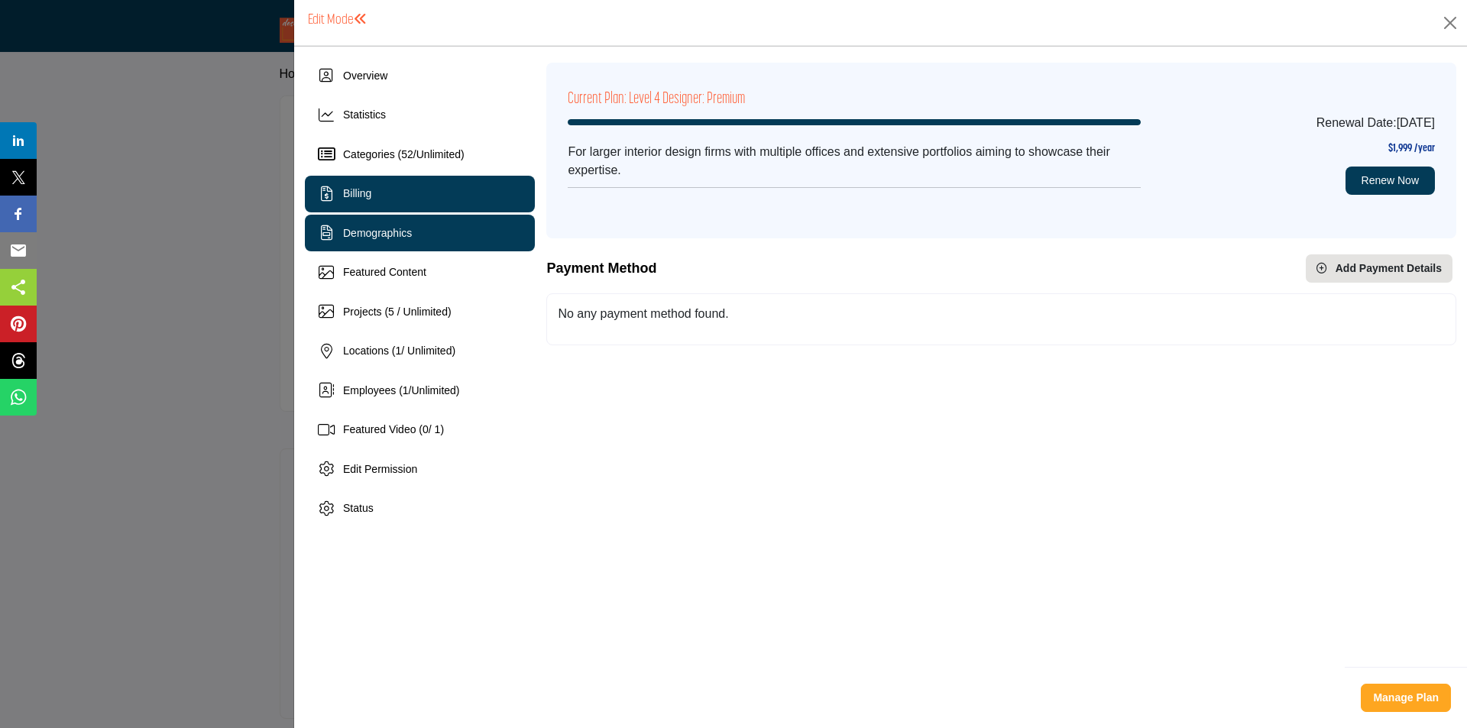
click at [387, 232] on span "Demographics" at bounding box center [377, 233] width 69 height 12
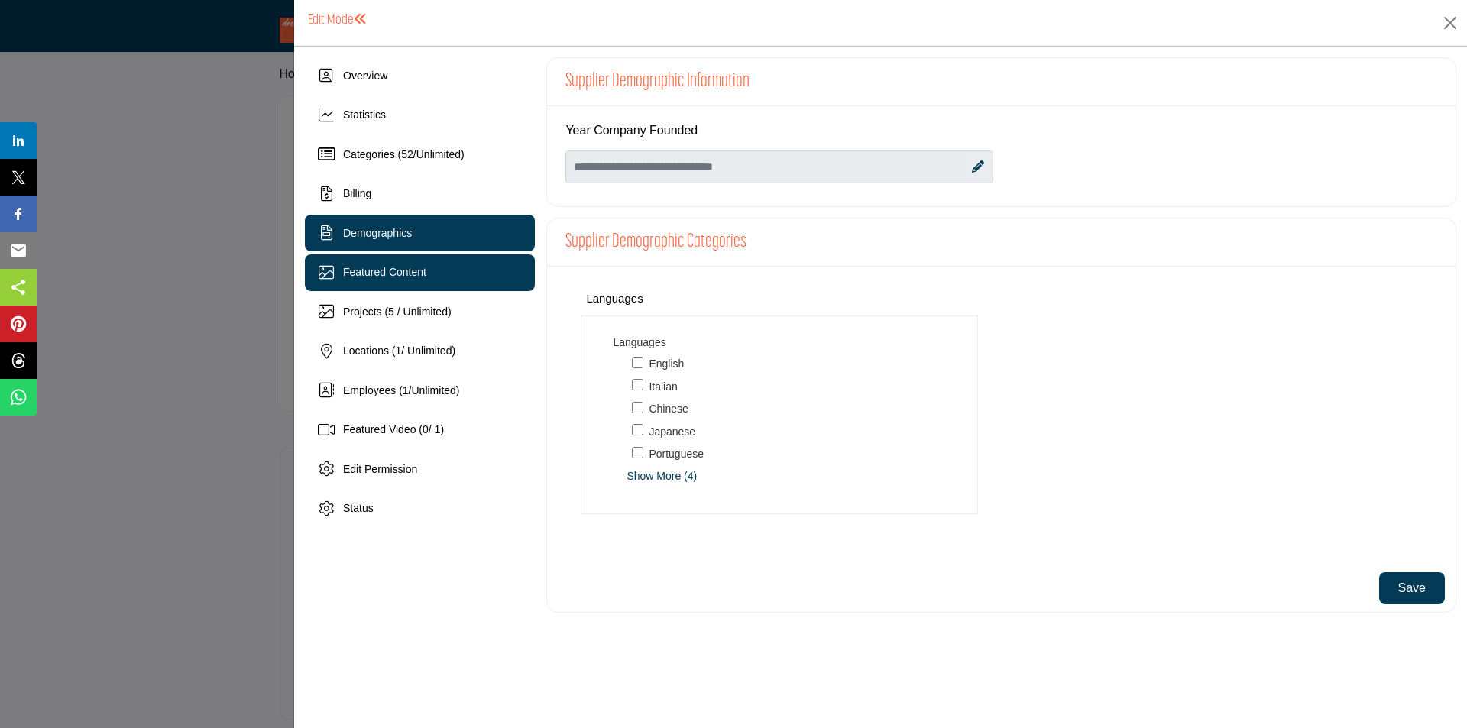
click at [391, 272] on span "Featured Content" at bounding box center [384, 272] width 83 height 12
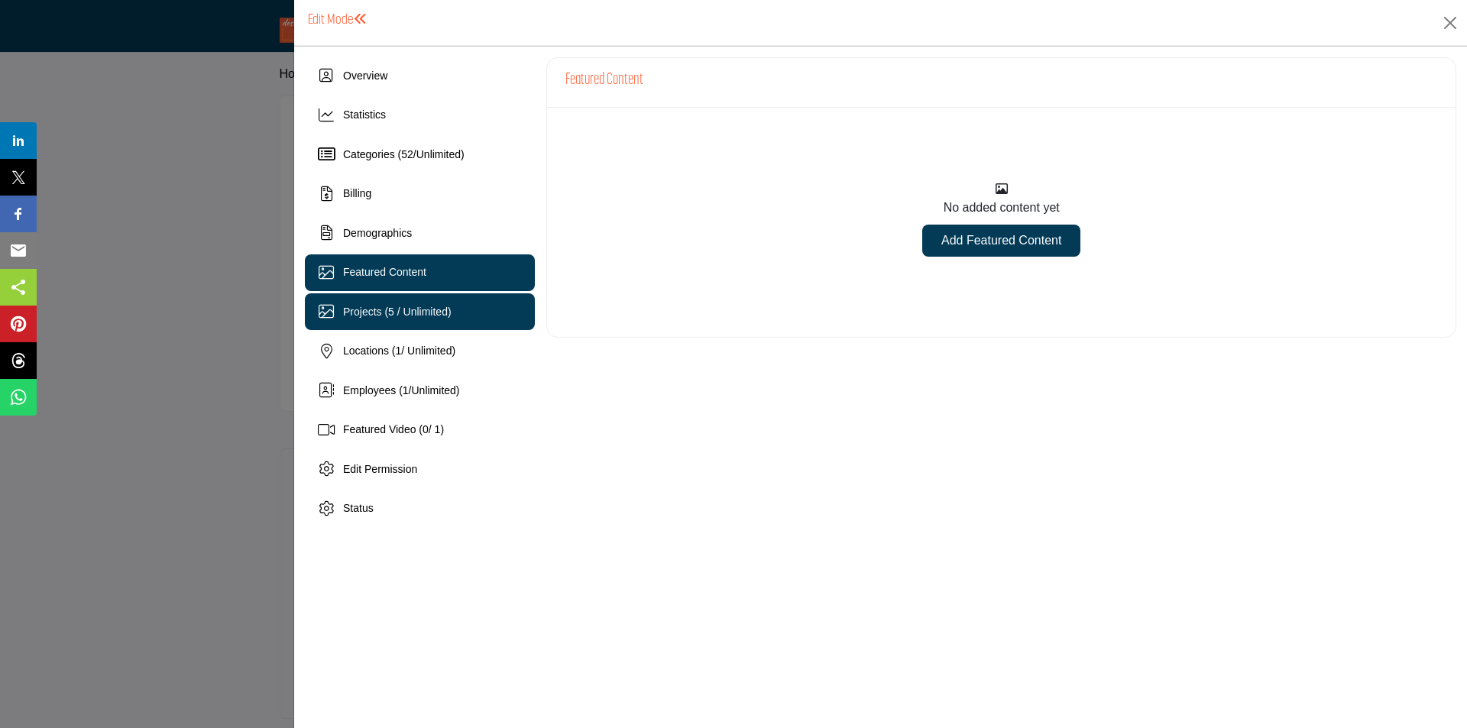
click at [391, 318] on div "Projects (5 / Unlimited)" at bounding box center [397, 312] width 109 height 16
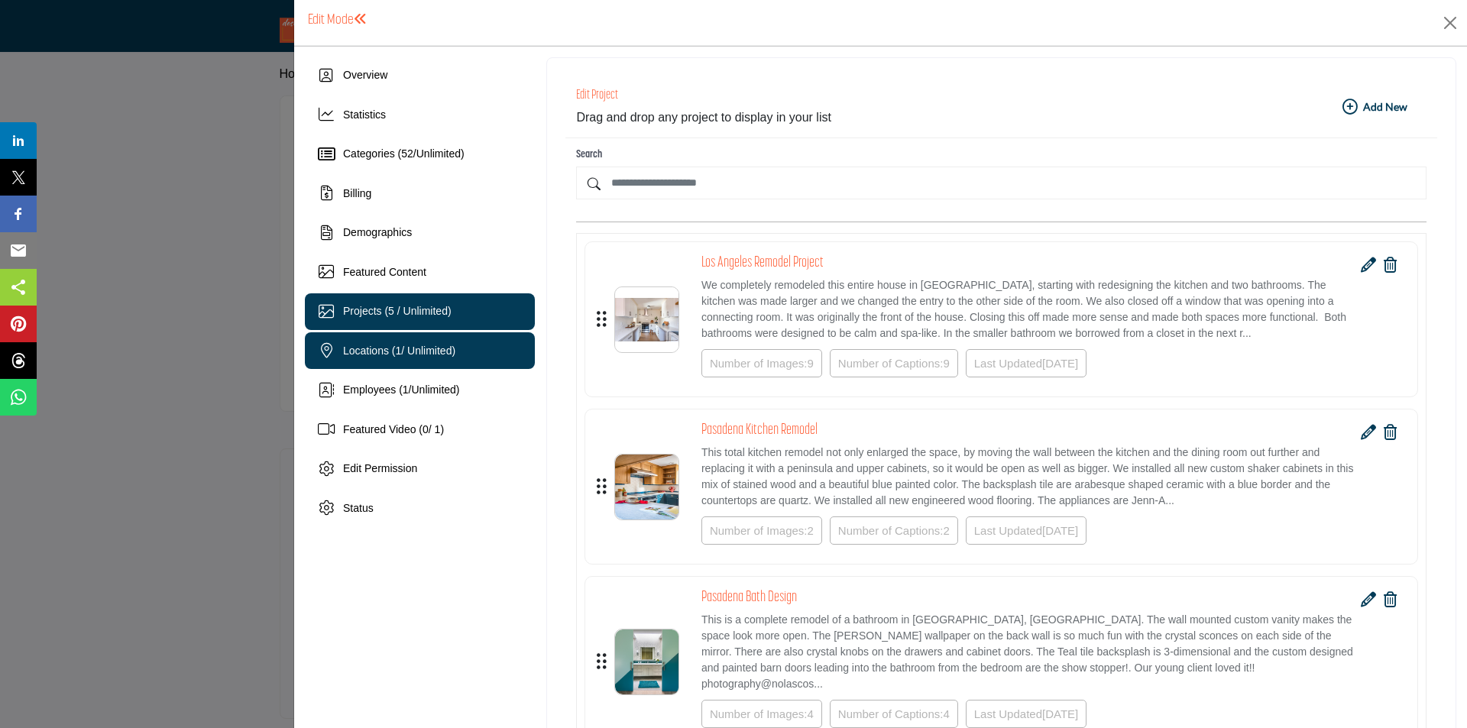
click at [386, 347] on span "Locations ( 1 / Unlimited)" at bounding box center [399, 351] width 112 height 12
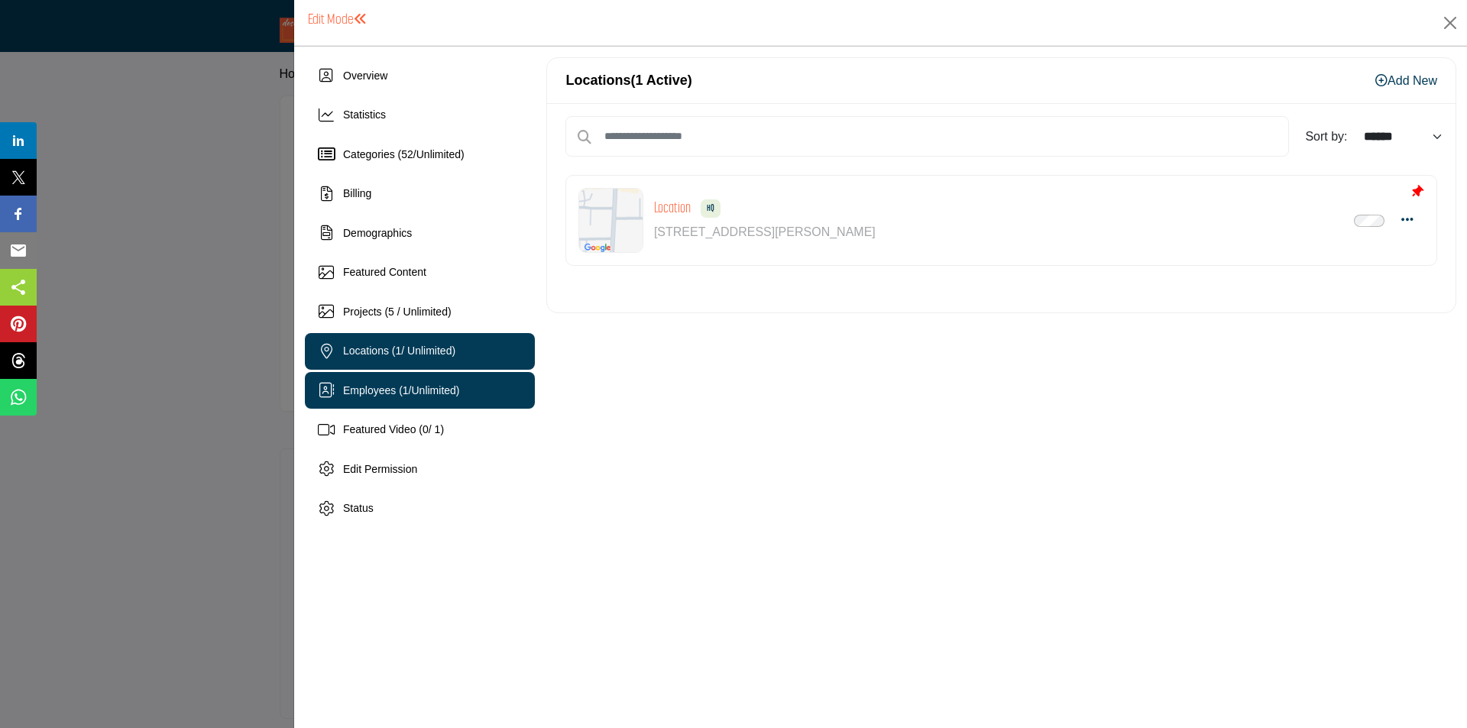
click at [396, 384] on span "Employees ( 1 / Unlimited )" at bounding box center [401, 390] width 117 height 12
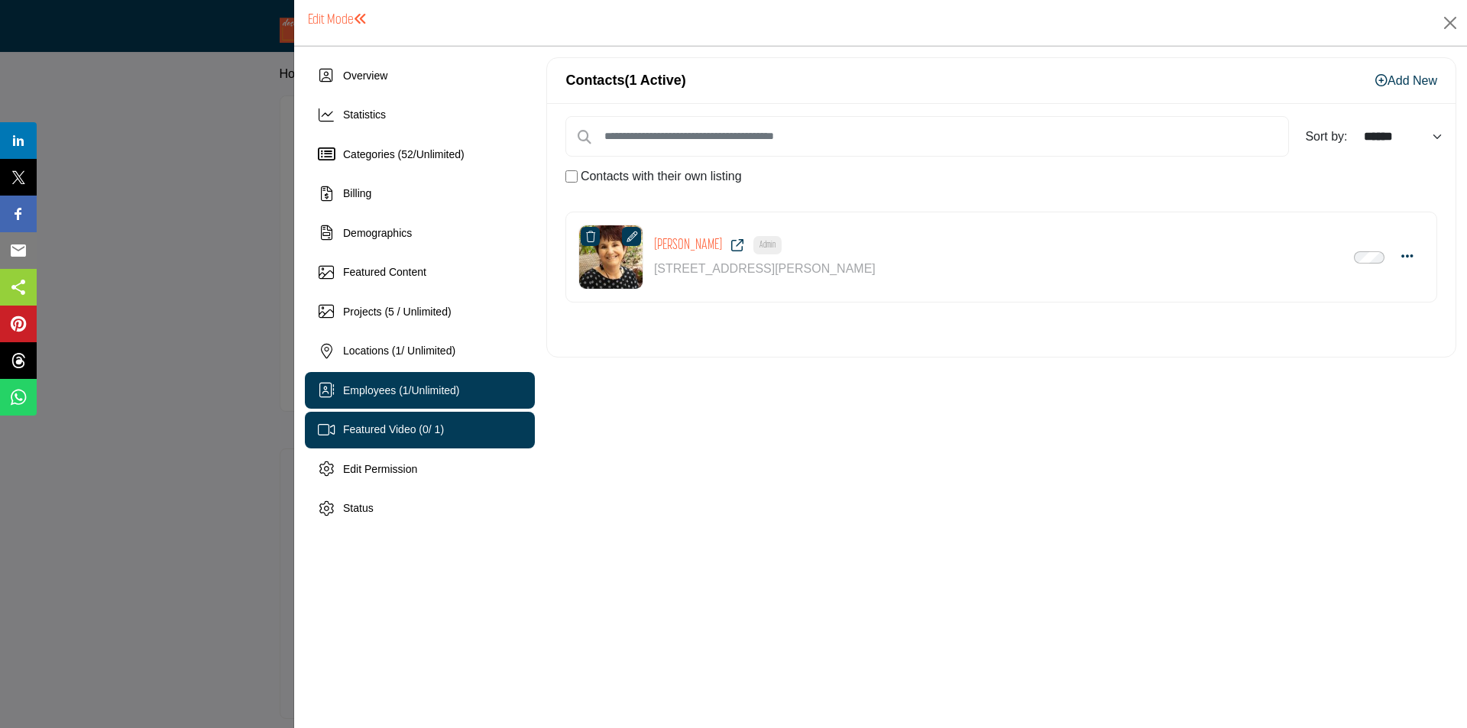
click at [415, 431] on span "Featured Video ( 0 / 1)" at bounding box center [393, 429] width 101 height 12
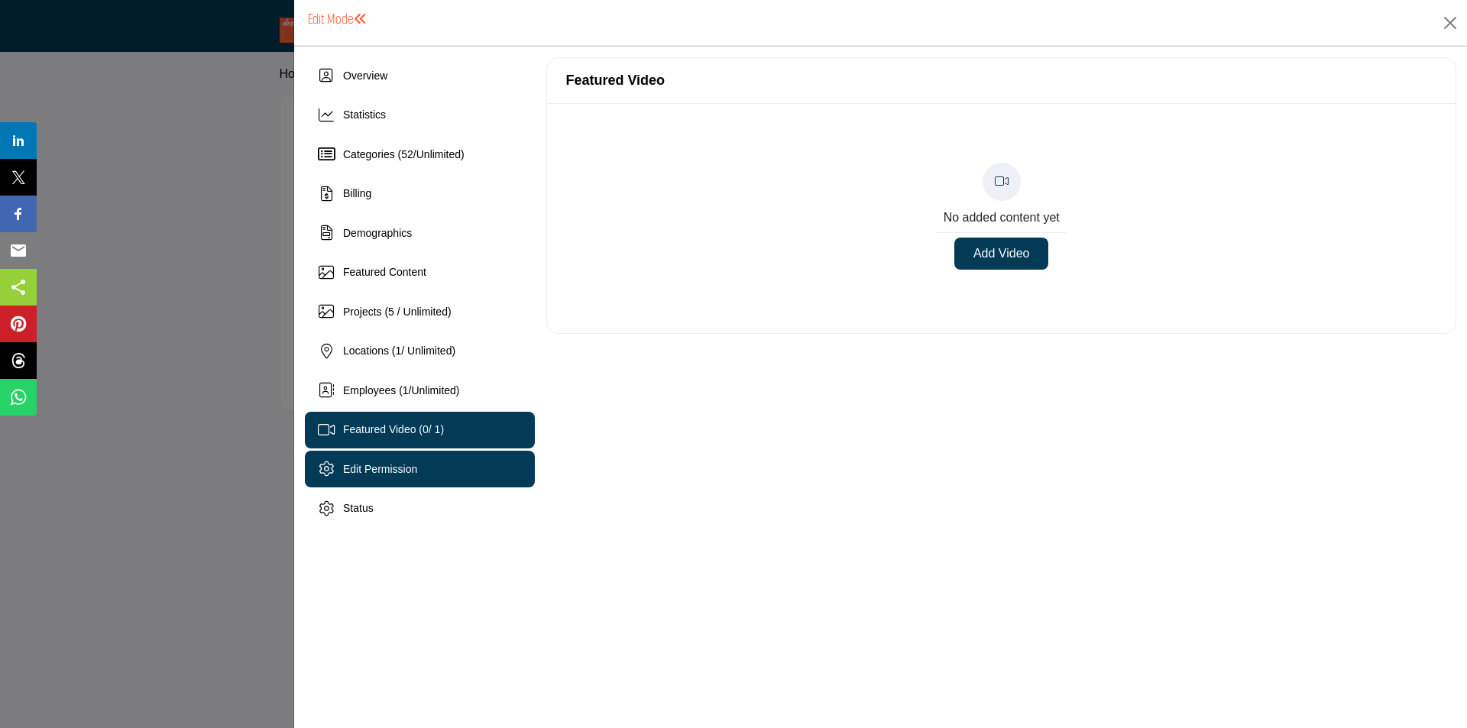
click at [423, 455] on div "Edit Permission" at bounding box center [420, 469] width 230 height 37
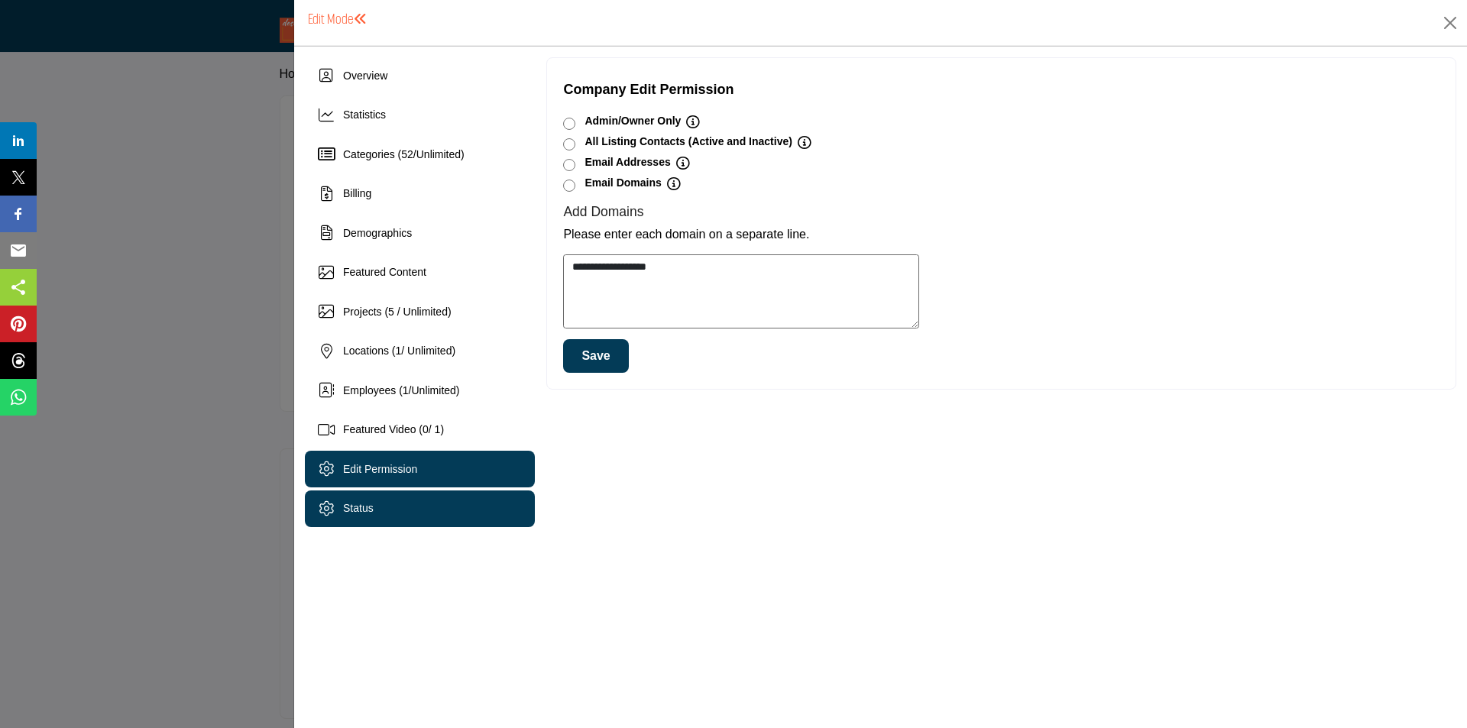
click at [398, 500] on div "Status" at bounding box center [420, 509] width 230 height 37
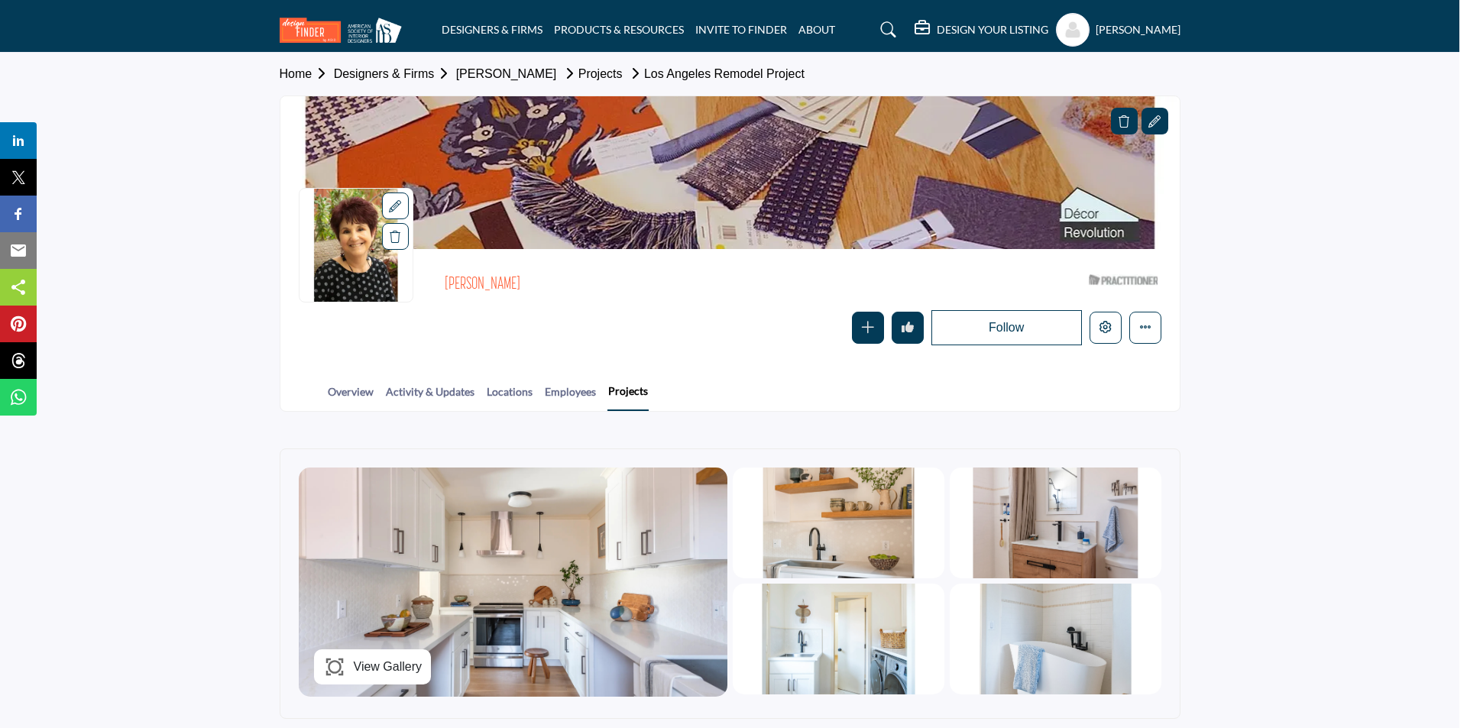
click at [274, 304] on div at bounding box center [733, 364] width 1467 height 728
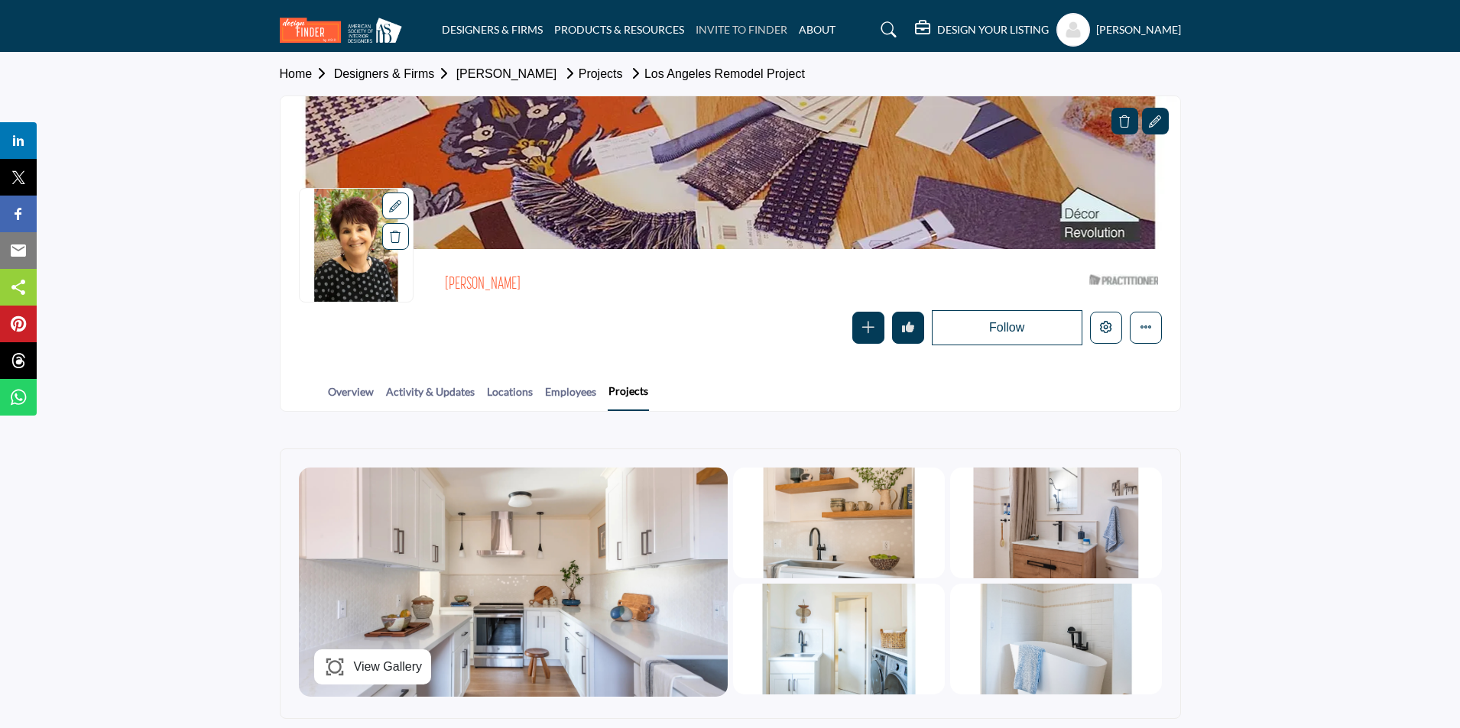
click at [708, 31] on link "INVITE TO FINDER" at bounding box center [741, 29] width 92 height 13
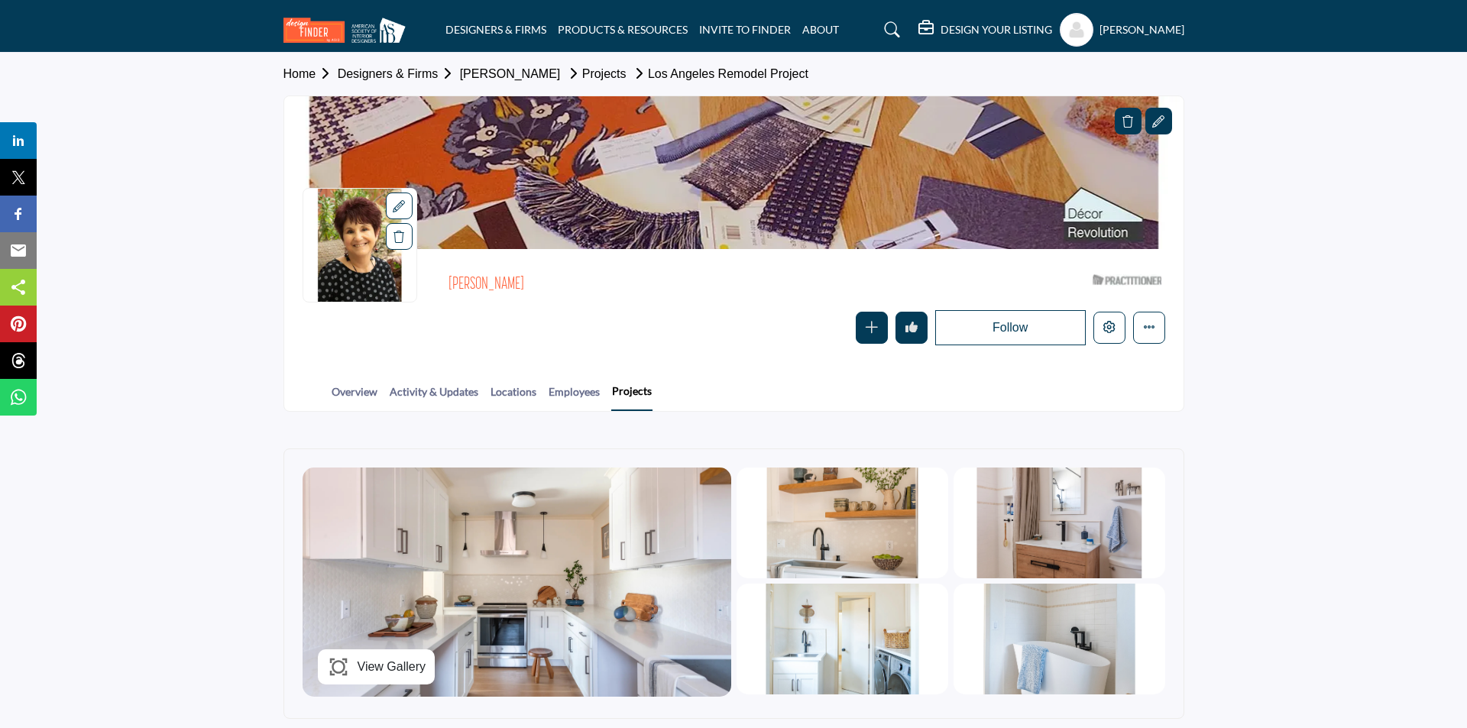
select select "**********"
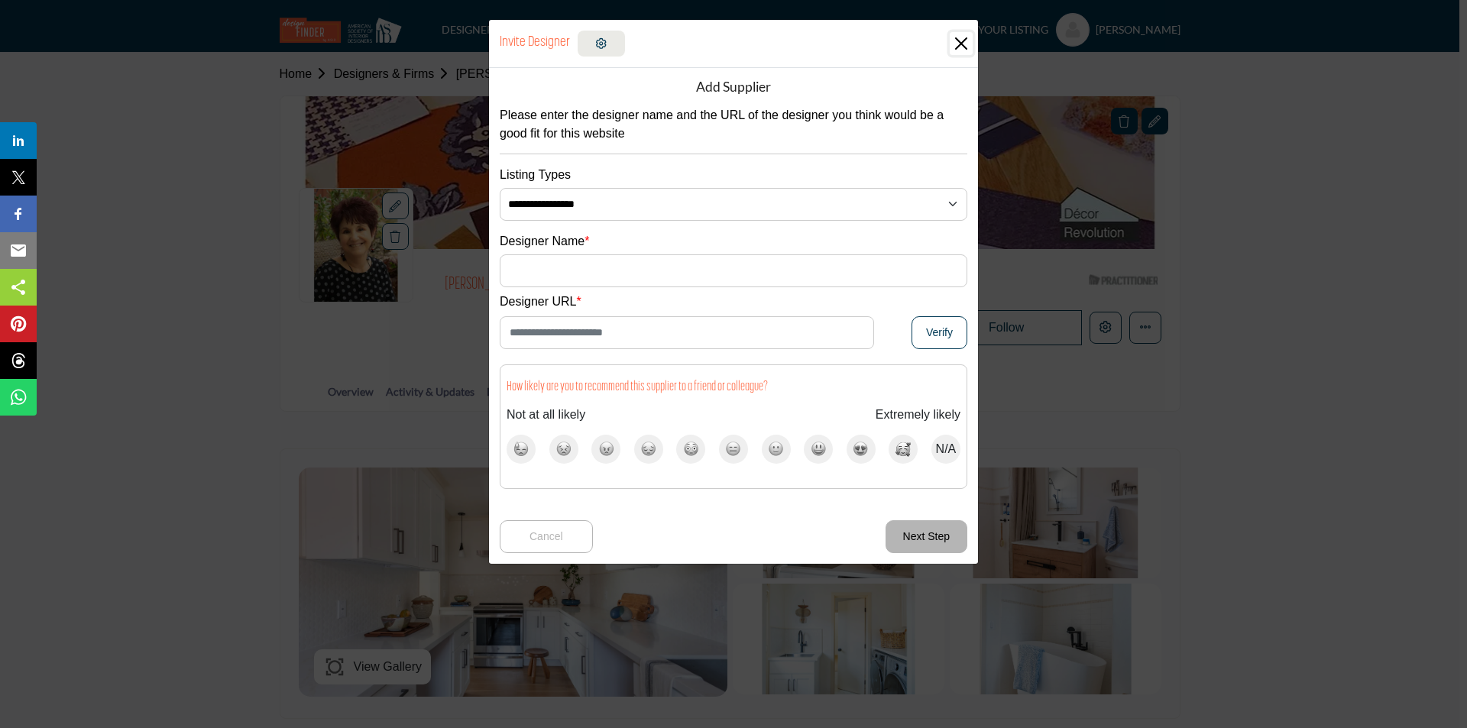
click at [963, 47] on button "Close" at bounding box center [961, 43] width 23 height 23
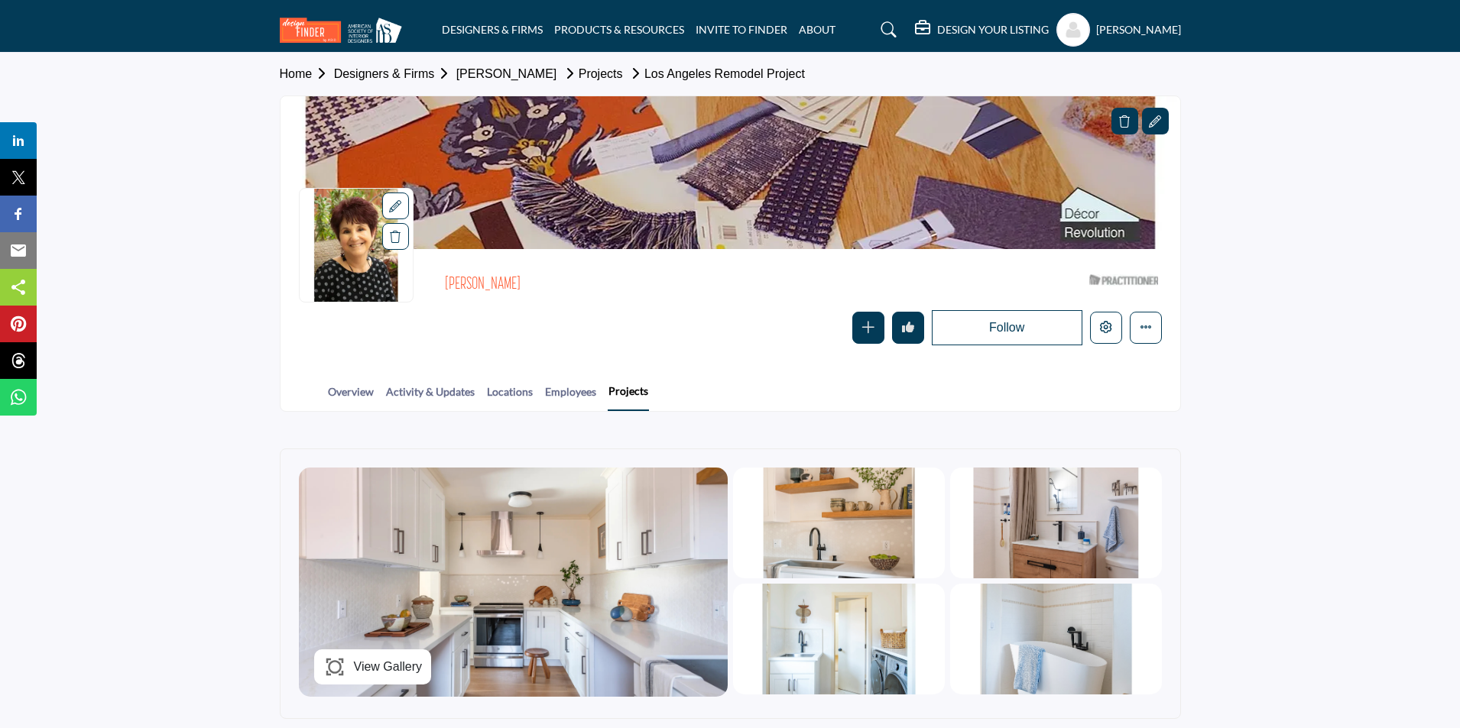
click at [1071, 39] on profile-featured-9d57d186-dcdc-4fd1-8698-ebbedcf867ac "Show hide supplier dropdown" at bounding box center [1073, 30] width 34 height 34
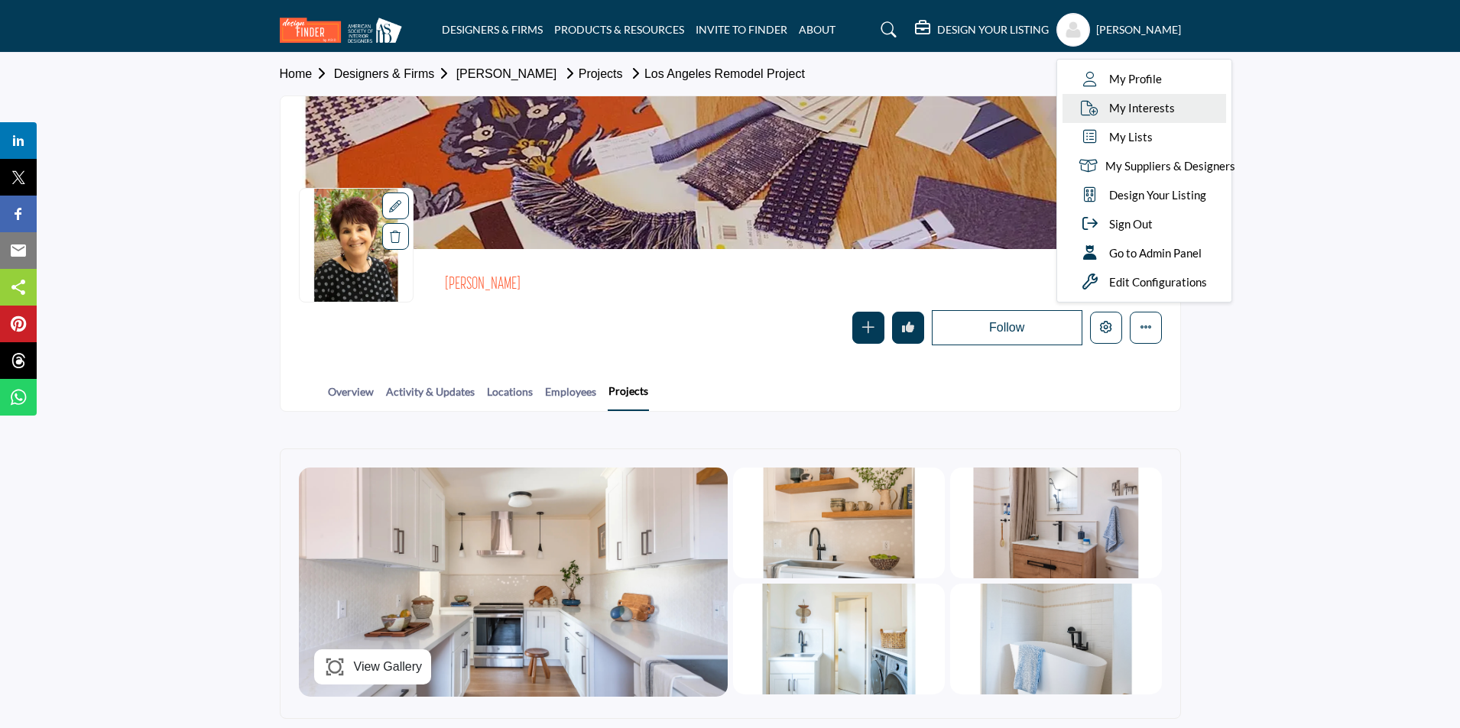
click at [1133, 111] on span "My Interests" at bounding box center [1142, 108] width 66 height 18
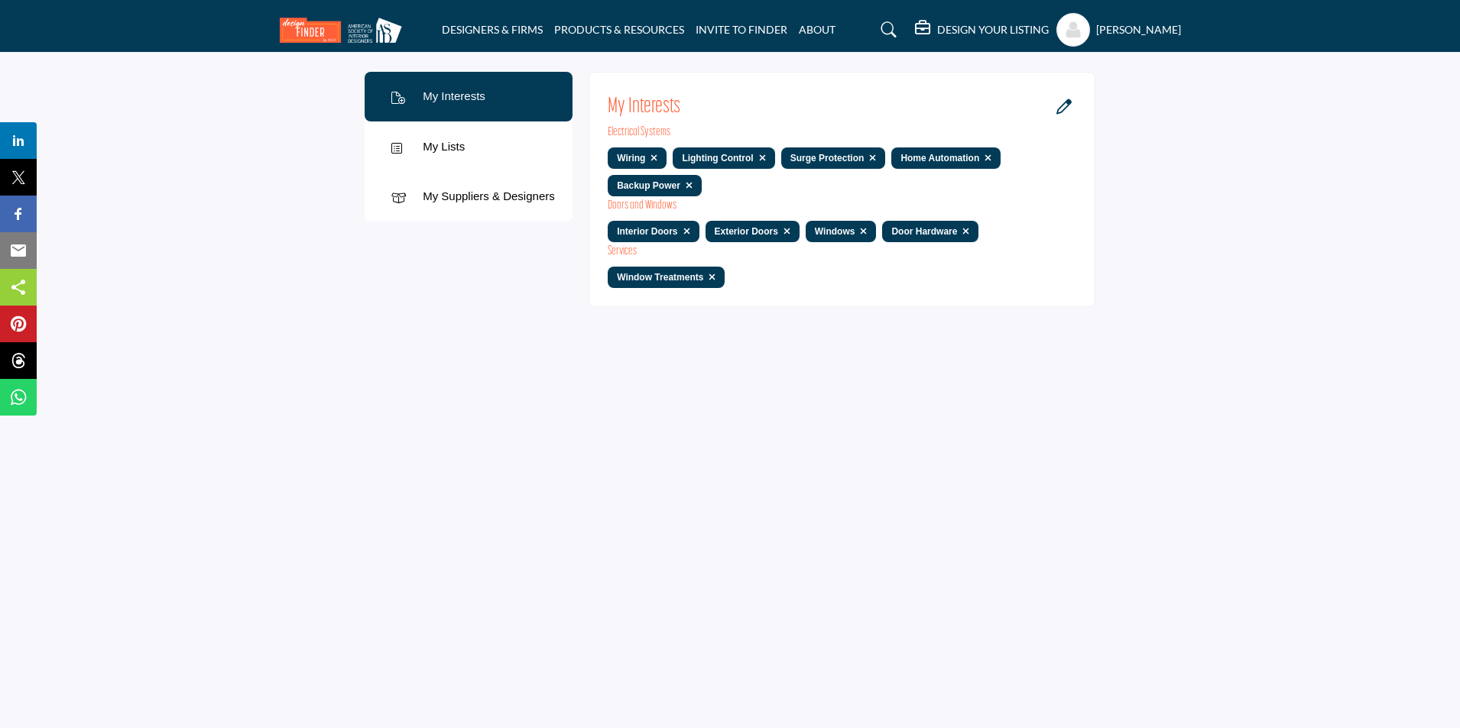
click at [491, 156] on div "My Lists" at bounding box center [469, 147] width 208 height 50
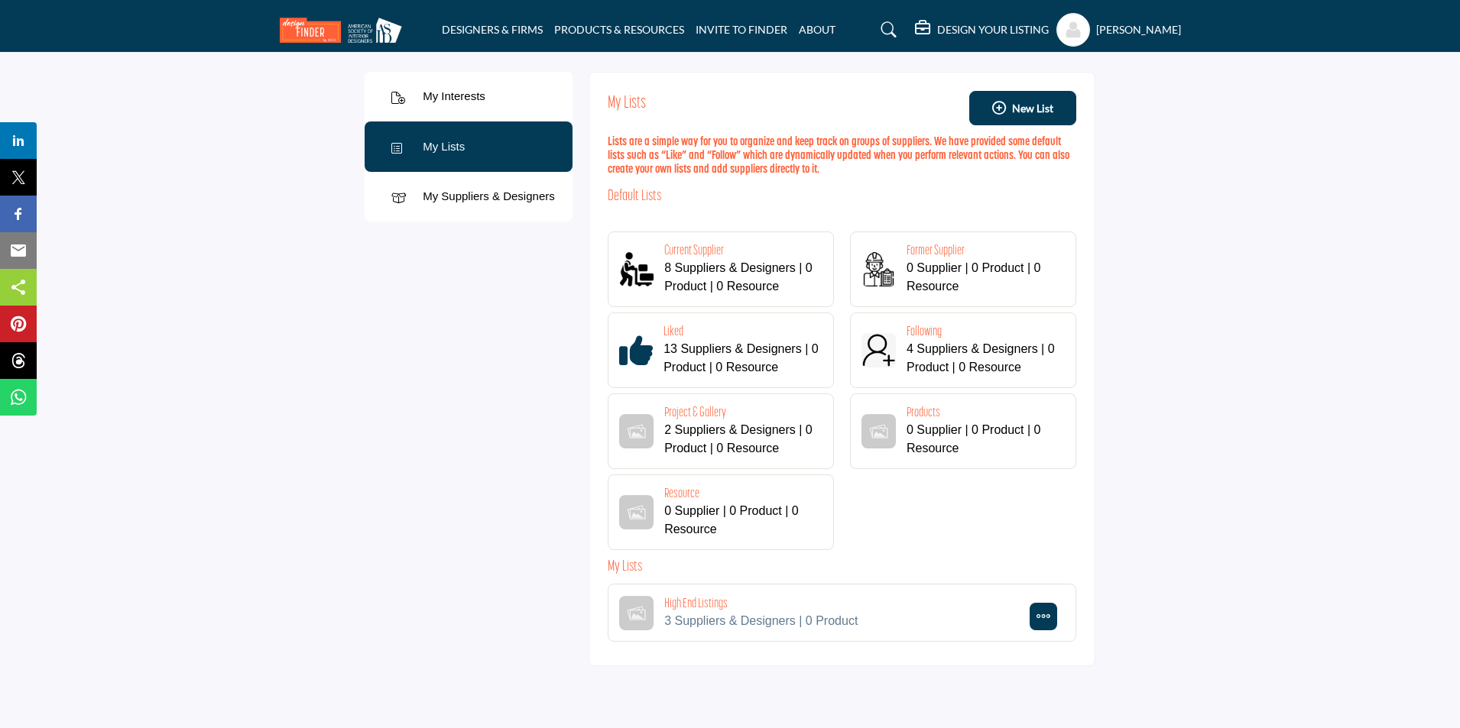
click at [505, 192] on div "My Suppliers & Designers" at bounding box center [489, 197] width 132 height 18
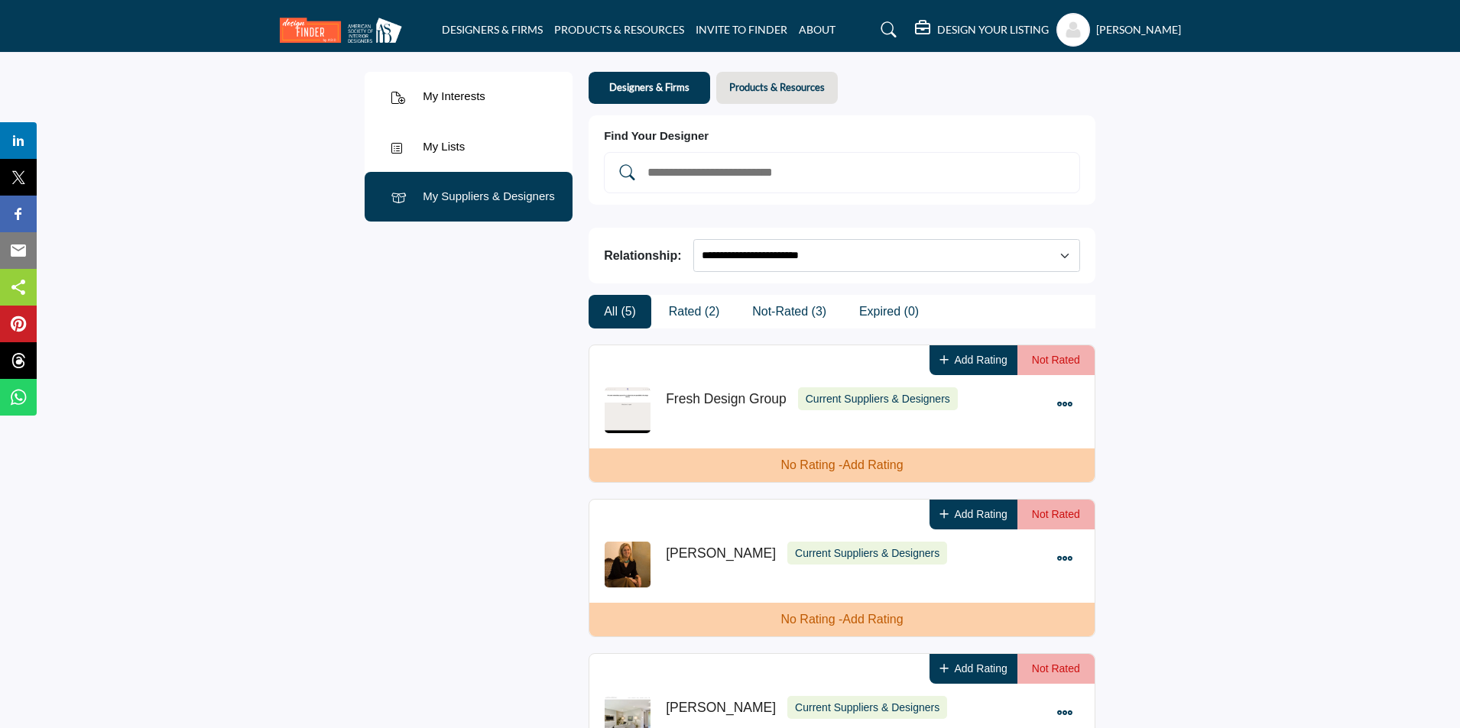
click at [800, 95] on button "Products & Resources" at bounding box center [777, 88] width 122 height 32
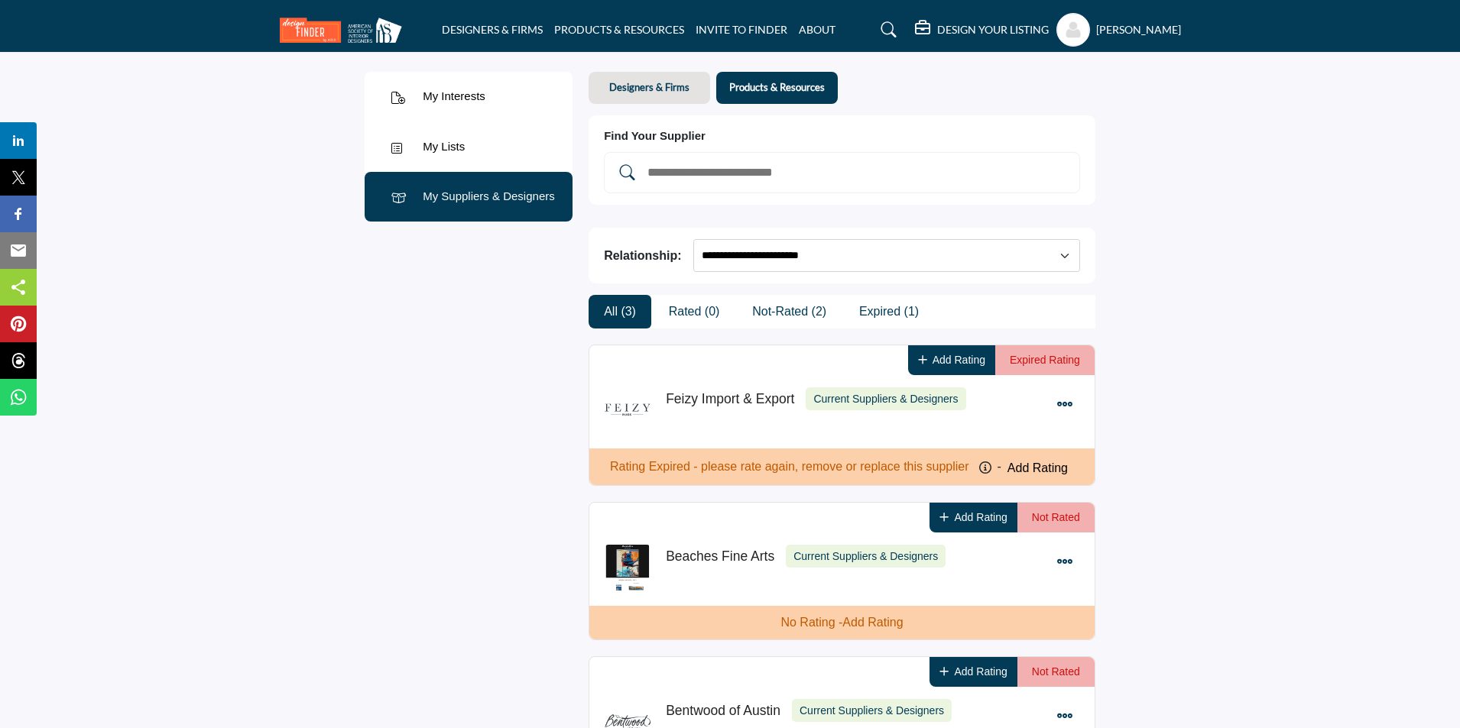
click at [364, 33] on img at bounding box center [345, 30] width 130 height 25
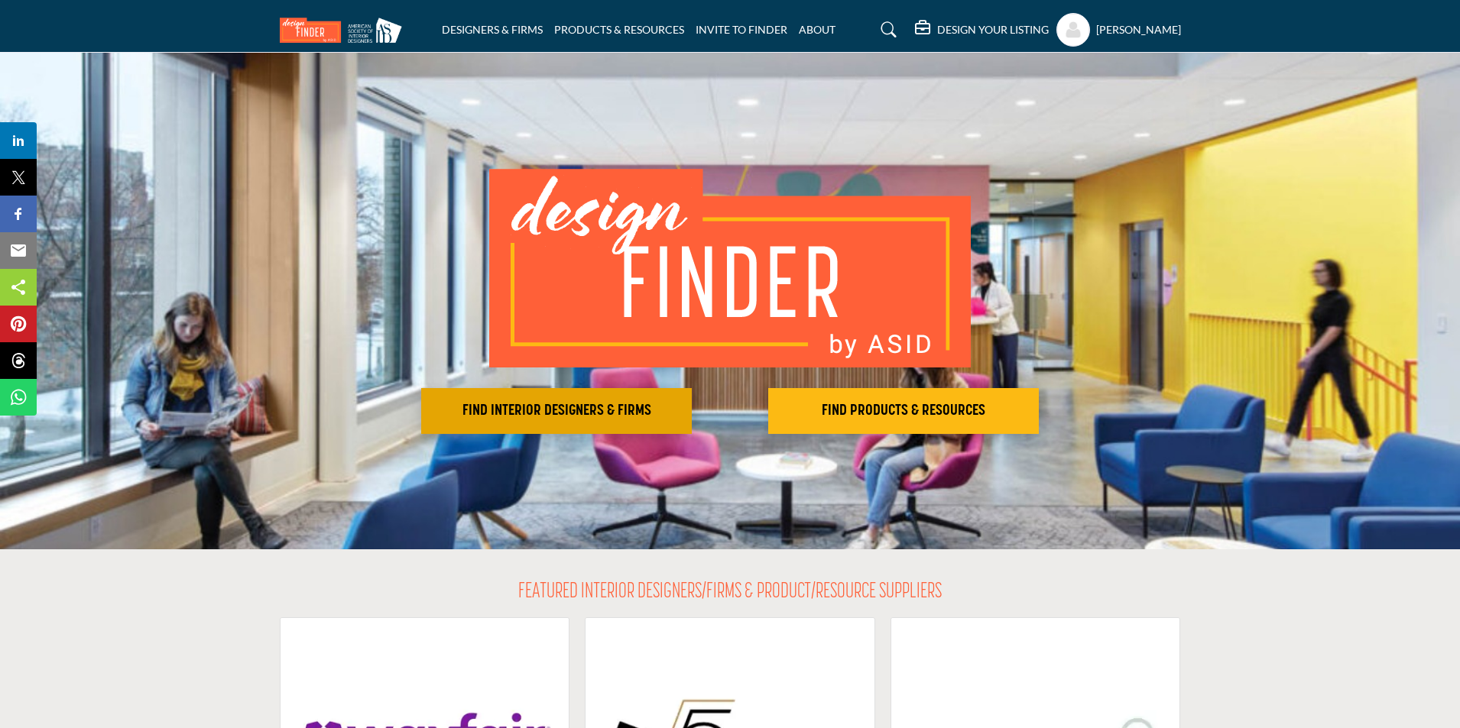
click at [520, 400] on button "FIND INTERIOR DESIGNERS & FIRMS" at bounding box center [556, 411] width 271 height 46
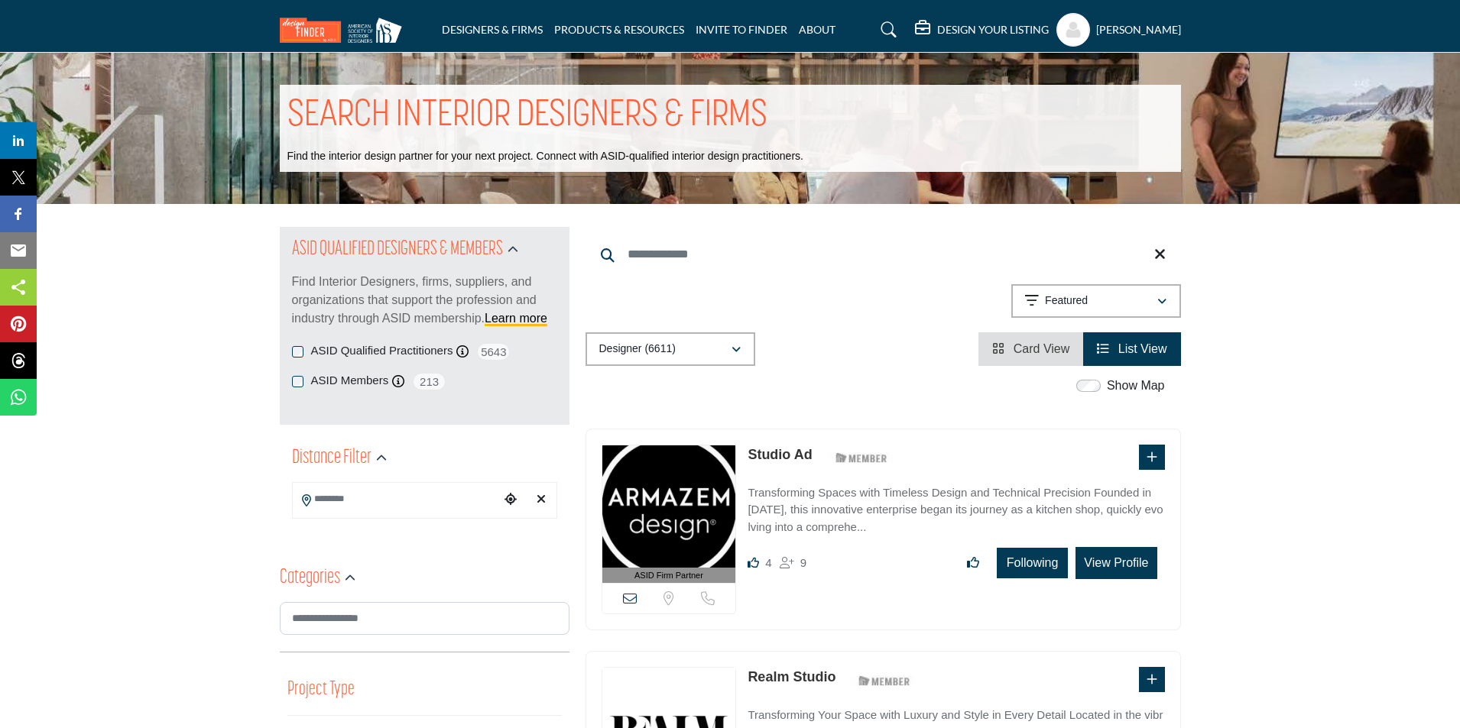
click at [1013, 352] on span "Card View" at bounding box center [1041, 348] width 57 height 13
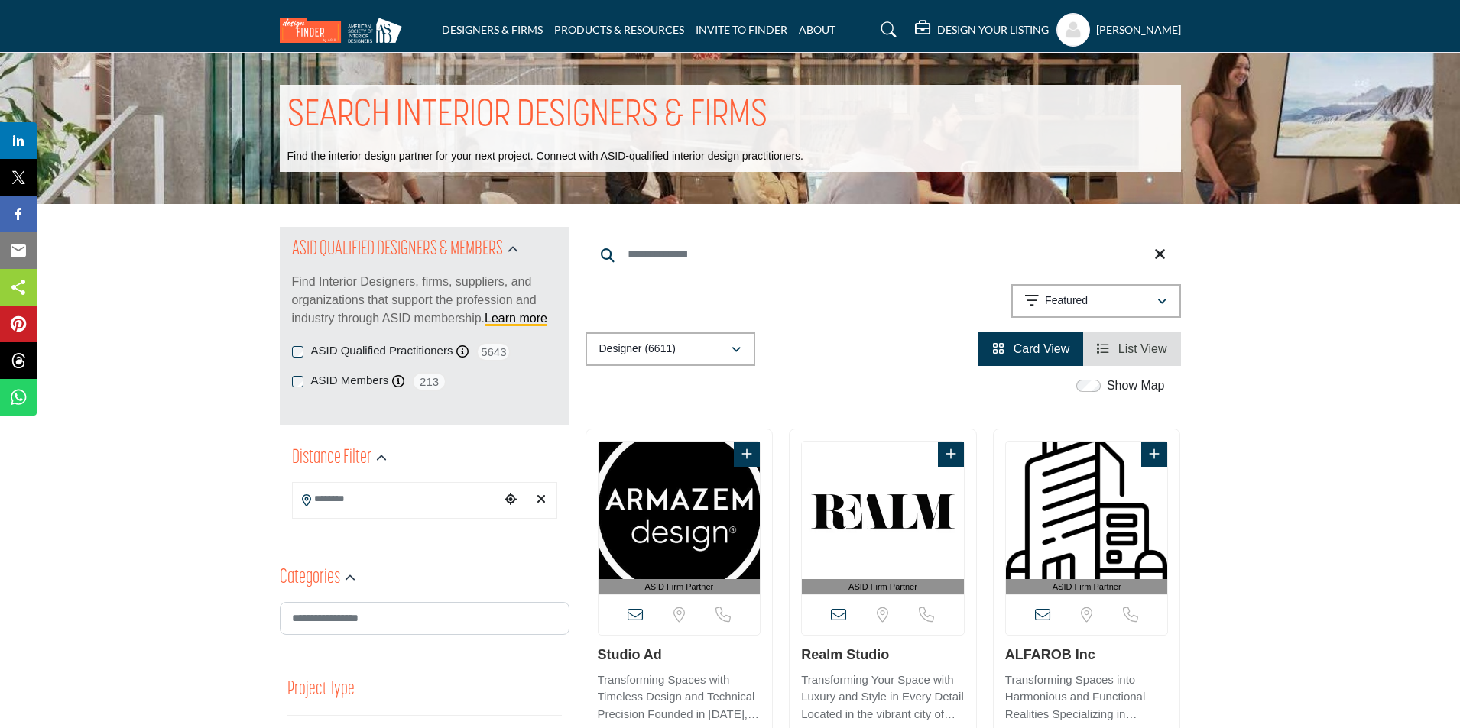
scroll to position [153, 0]
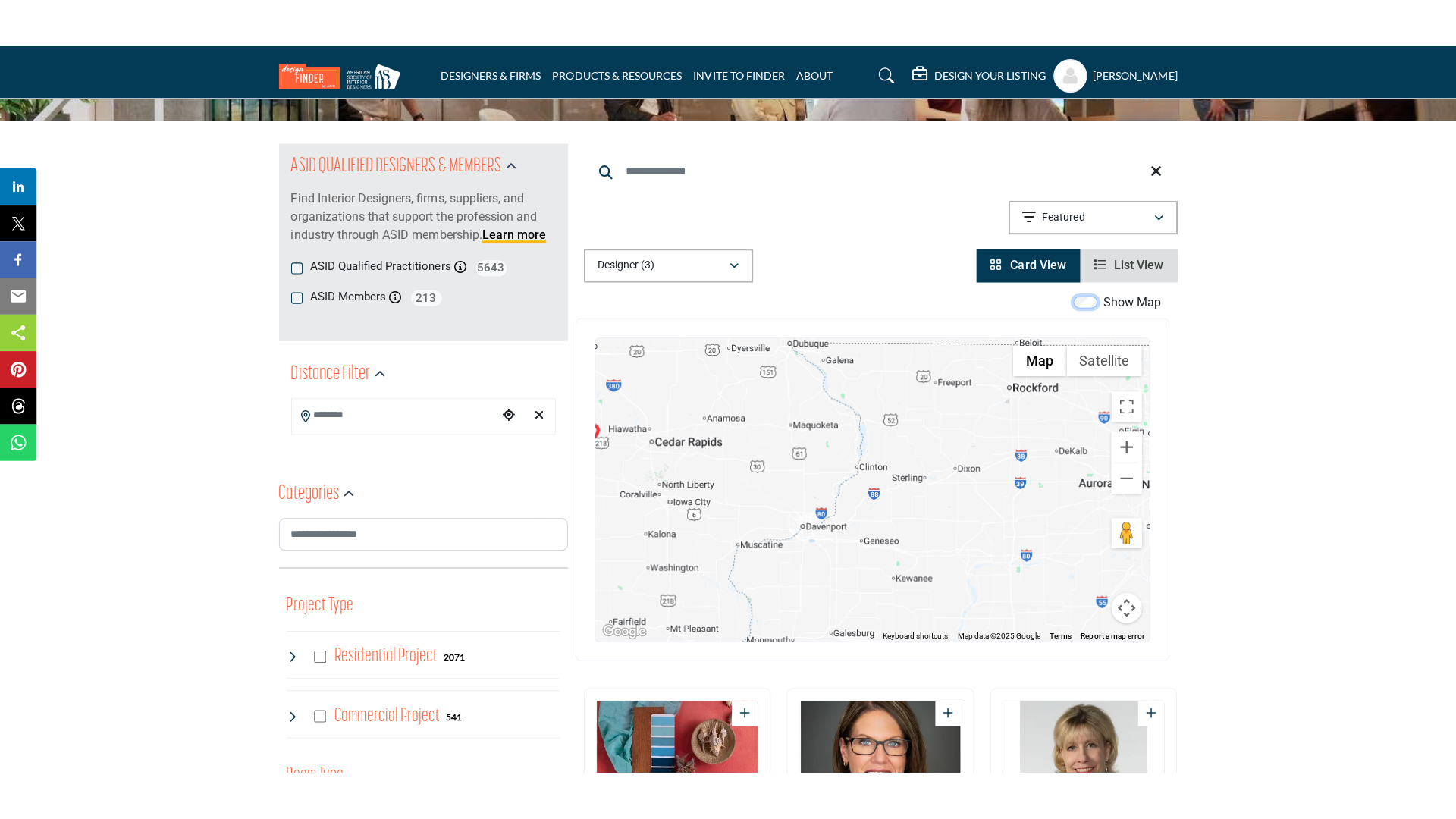
scroll to position [152, 0]
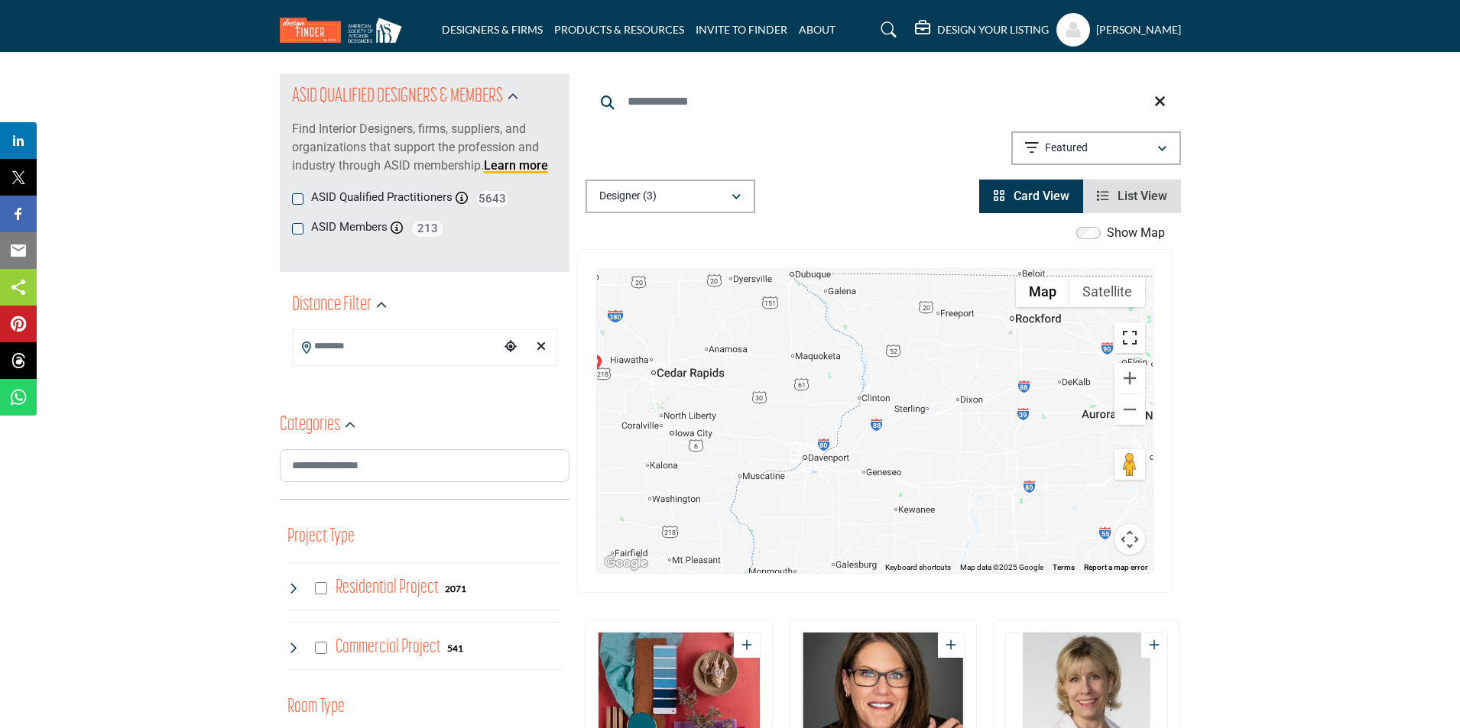
click at [1138, 346] on button "Toggle fullscreen view" at bounding box center [1129, 338] width 31 height 31
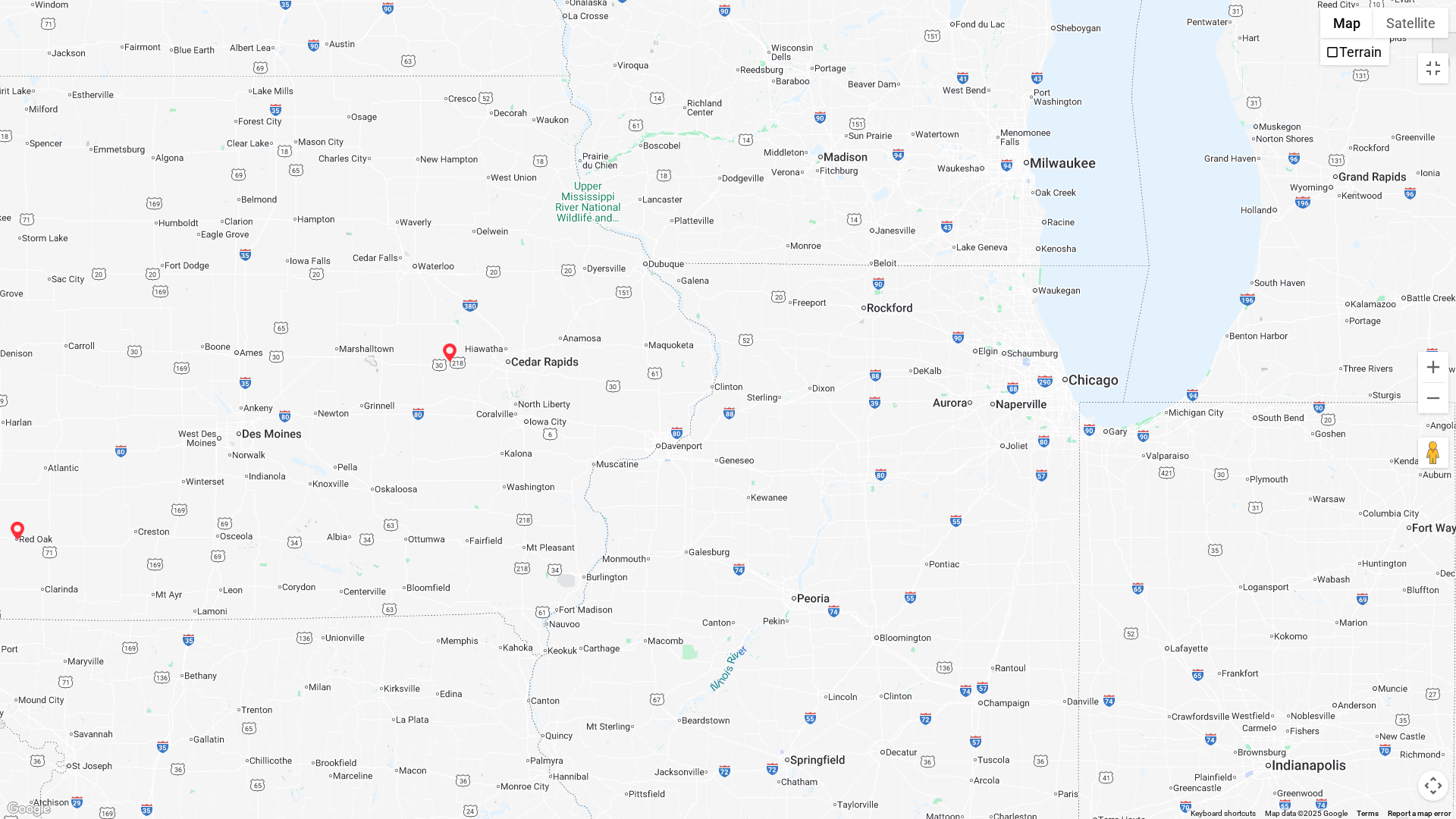
click at [1176, 197] on div at bounding box center [728, 409] width 1456 height 819
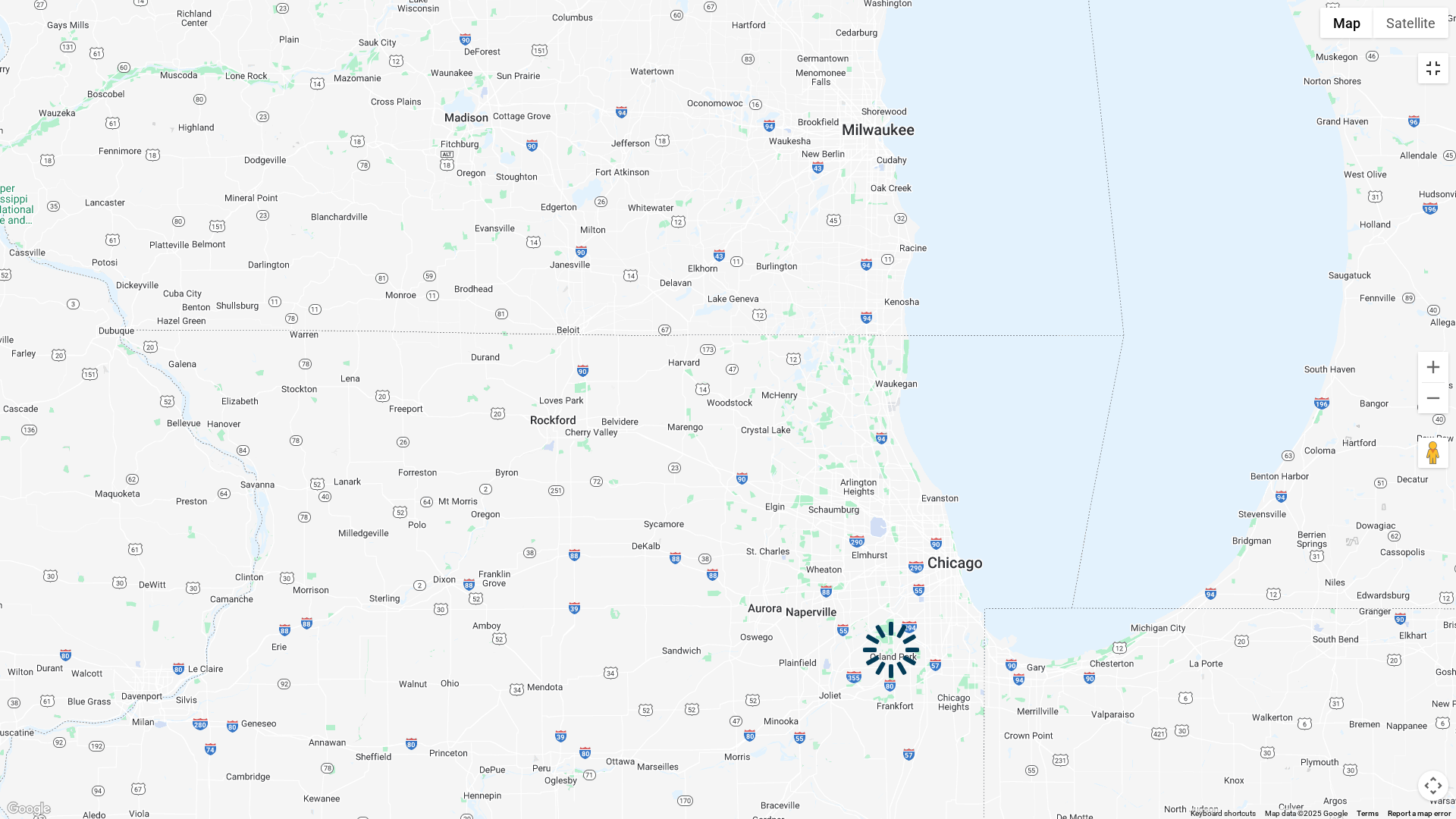
click at [1432, 73] on button "Toggle fullscreen view" at bounding box center [1433, 68] width 31 height 31
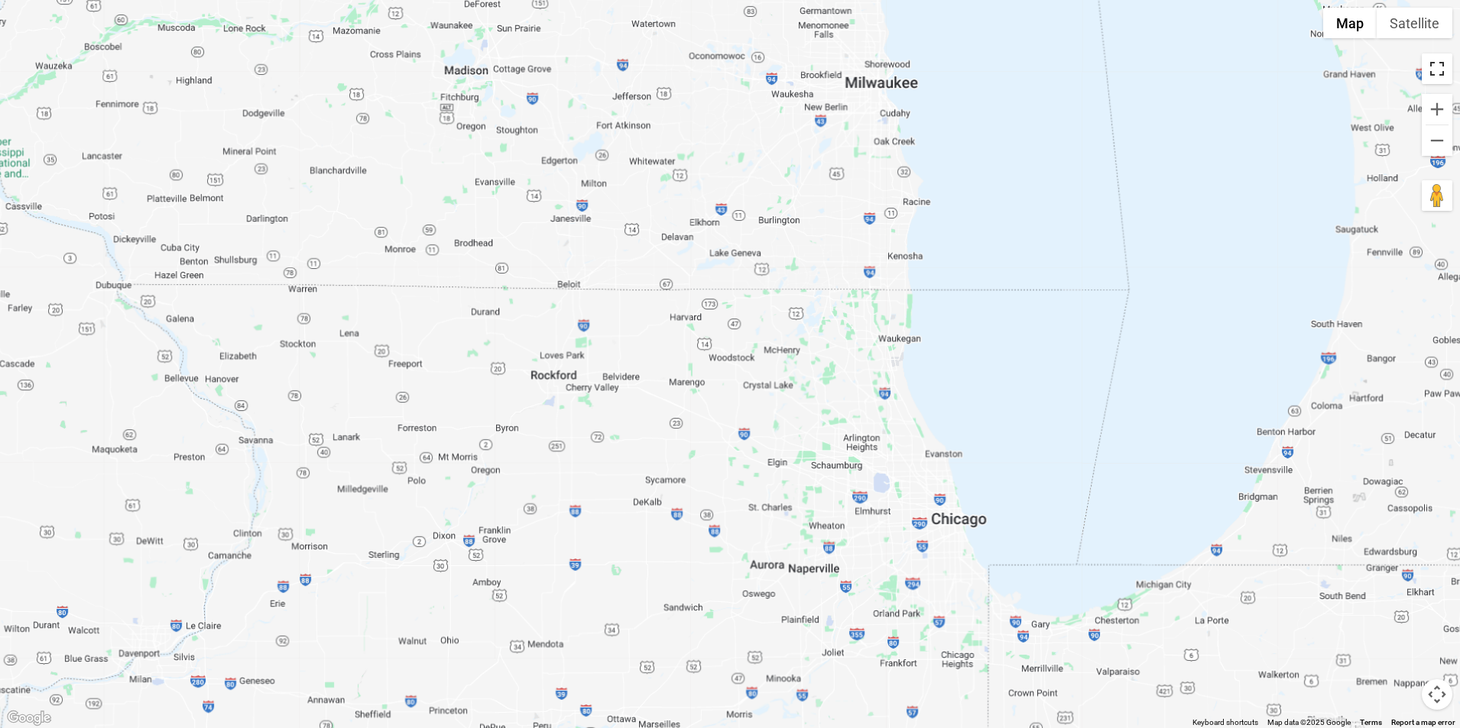
scroll to position [0, 0]
